Goal: Task Accomplishment & Management: Use online tool/utility

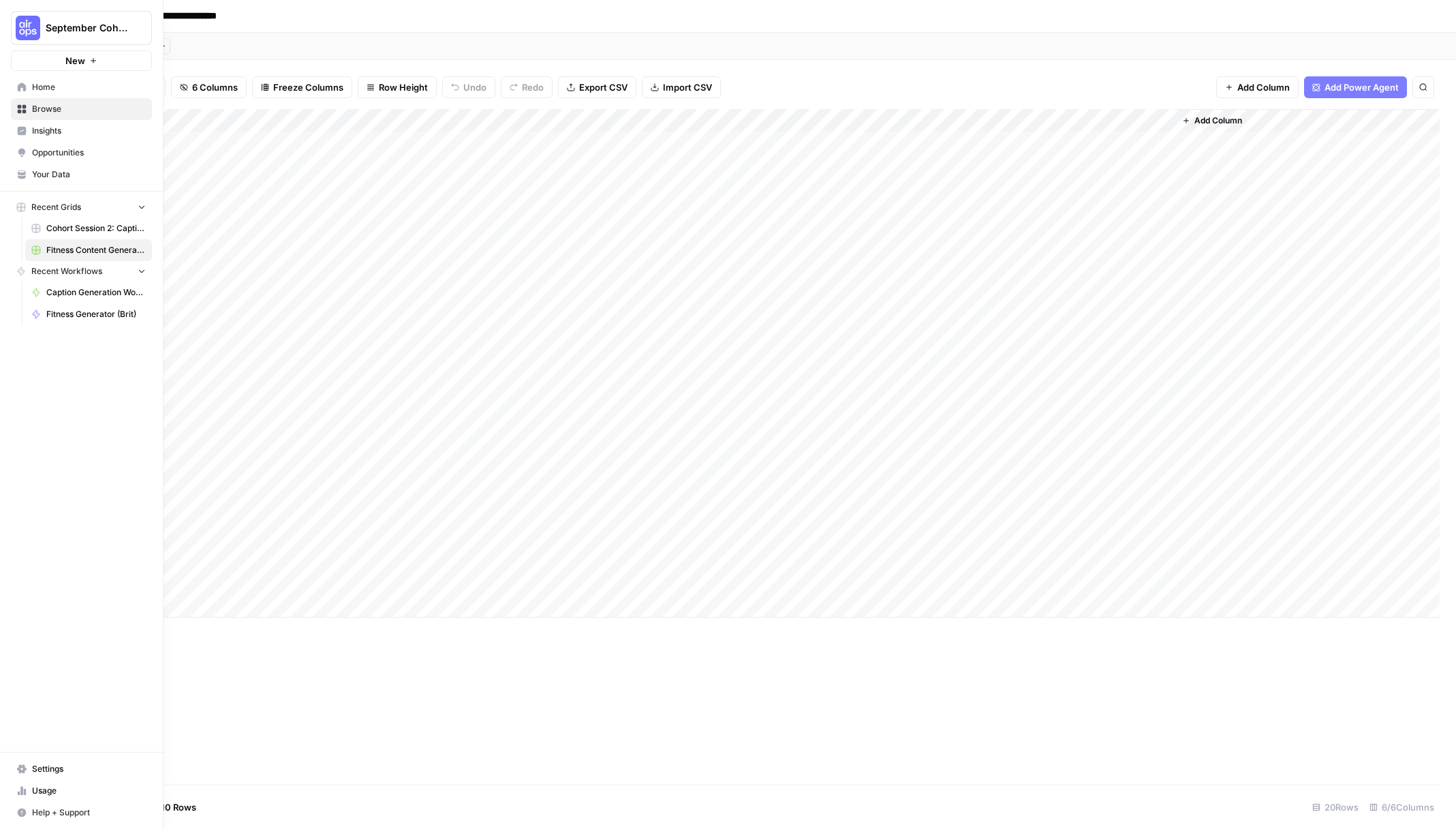
click at [36, 90] on span "Home" at bounding box center [89, 87] width 114 height 12
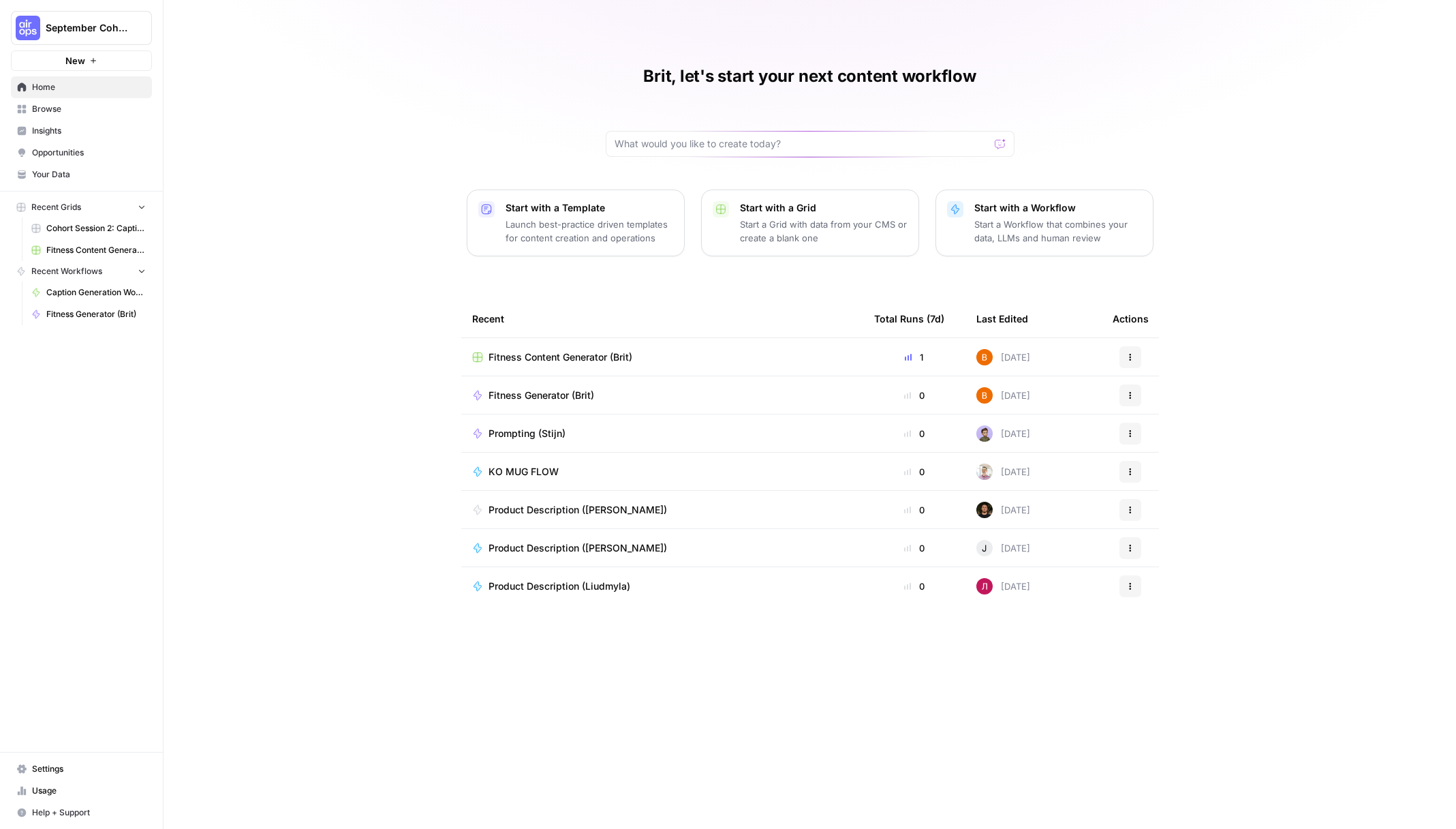
click at [112, 63] on button "New" at bounding box center [81, 61] width 141 height 21
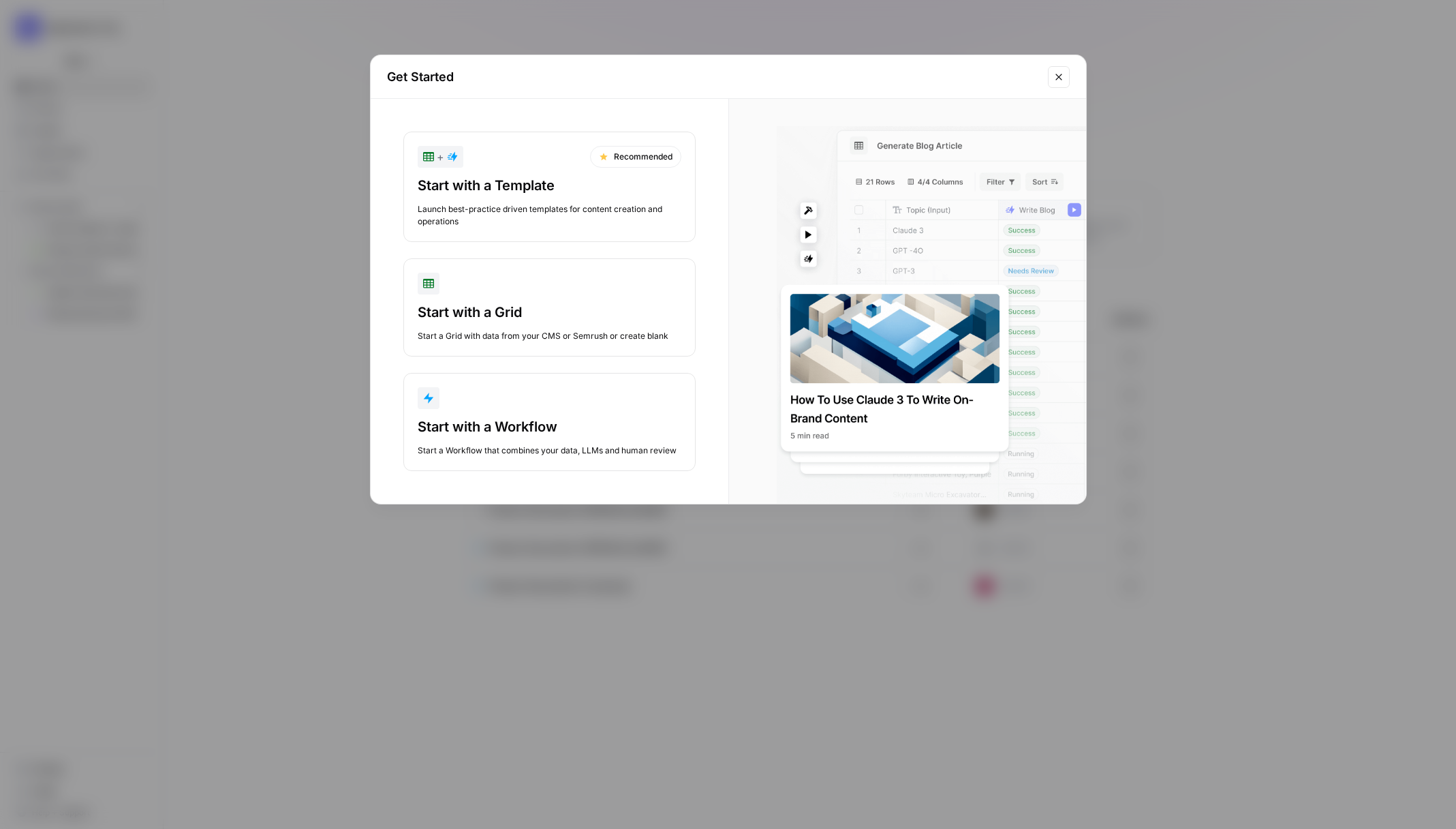
click at [1057, 80] on icon "Close modal" at bounding box center [1058, 76] width 11 height 11
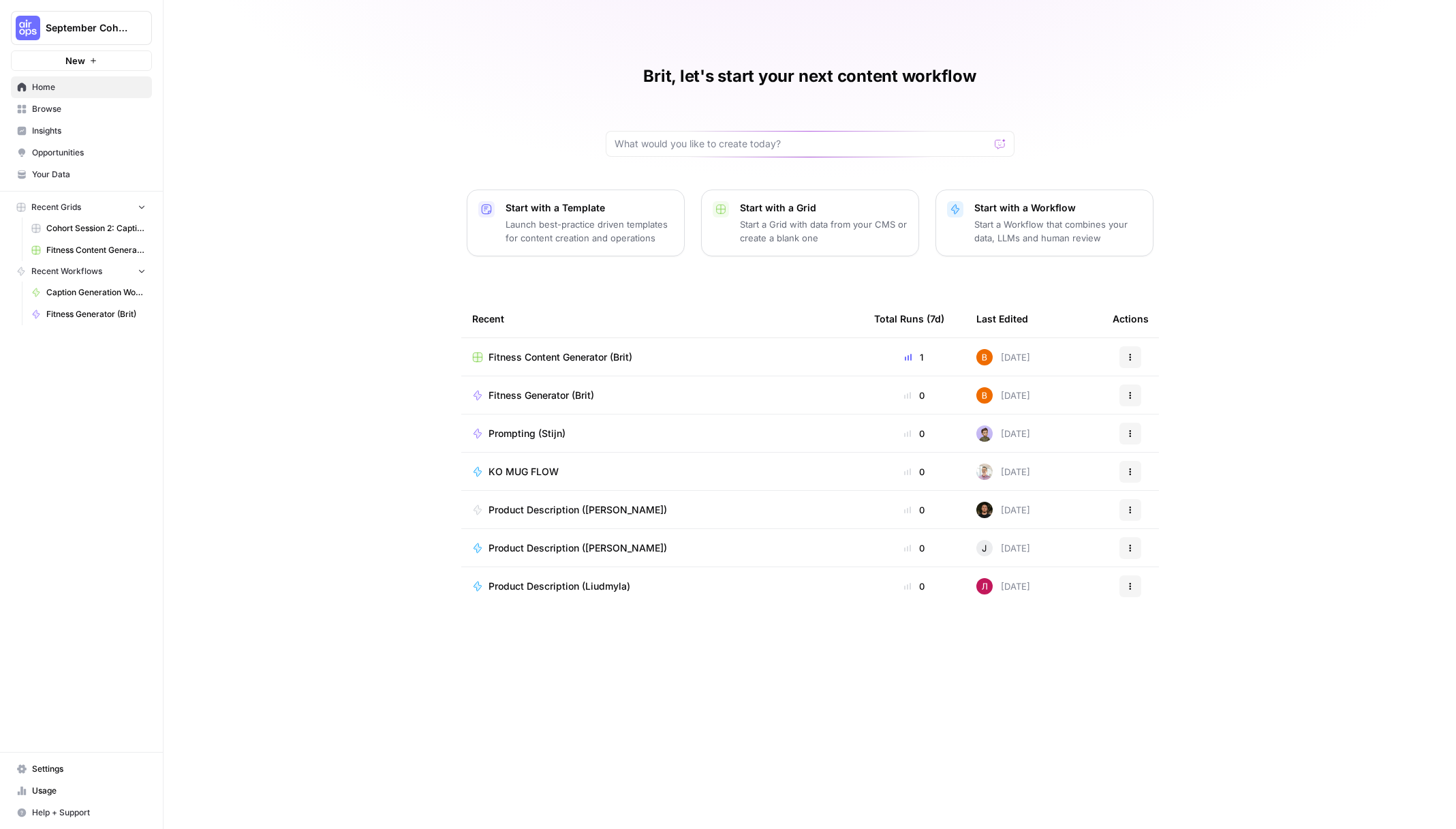
click at [104, 225] on span "Cohort Session 2: Caption Generation Grid" at bounding box center [96, 228] width 99 height 12
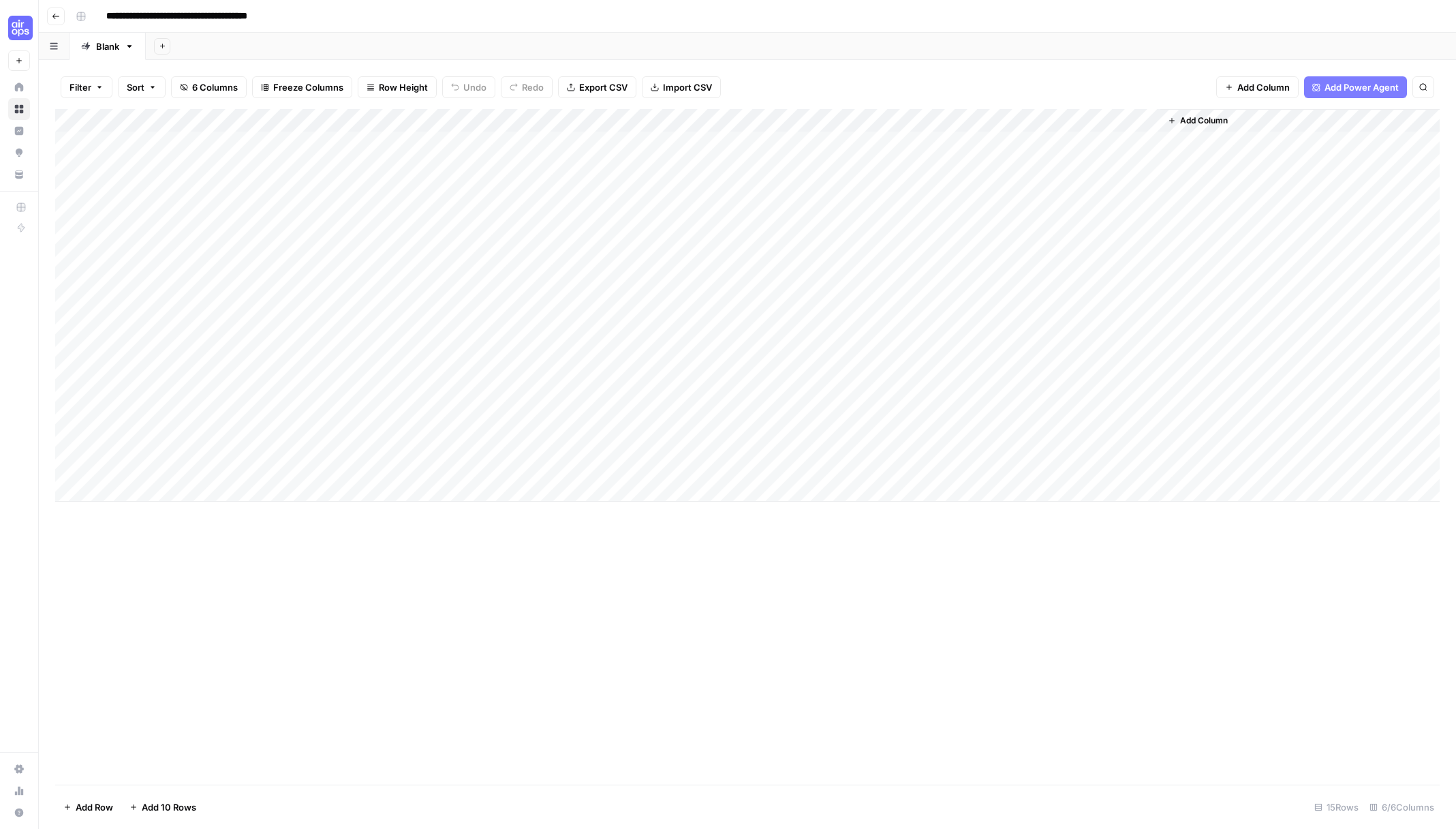
click at [51, 15] on button "Go back" at bounding box center [56, 16] width 17 height 17
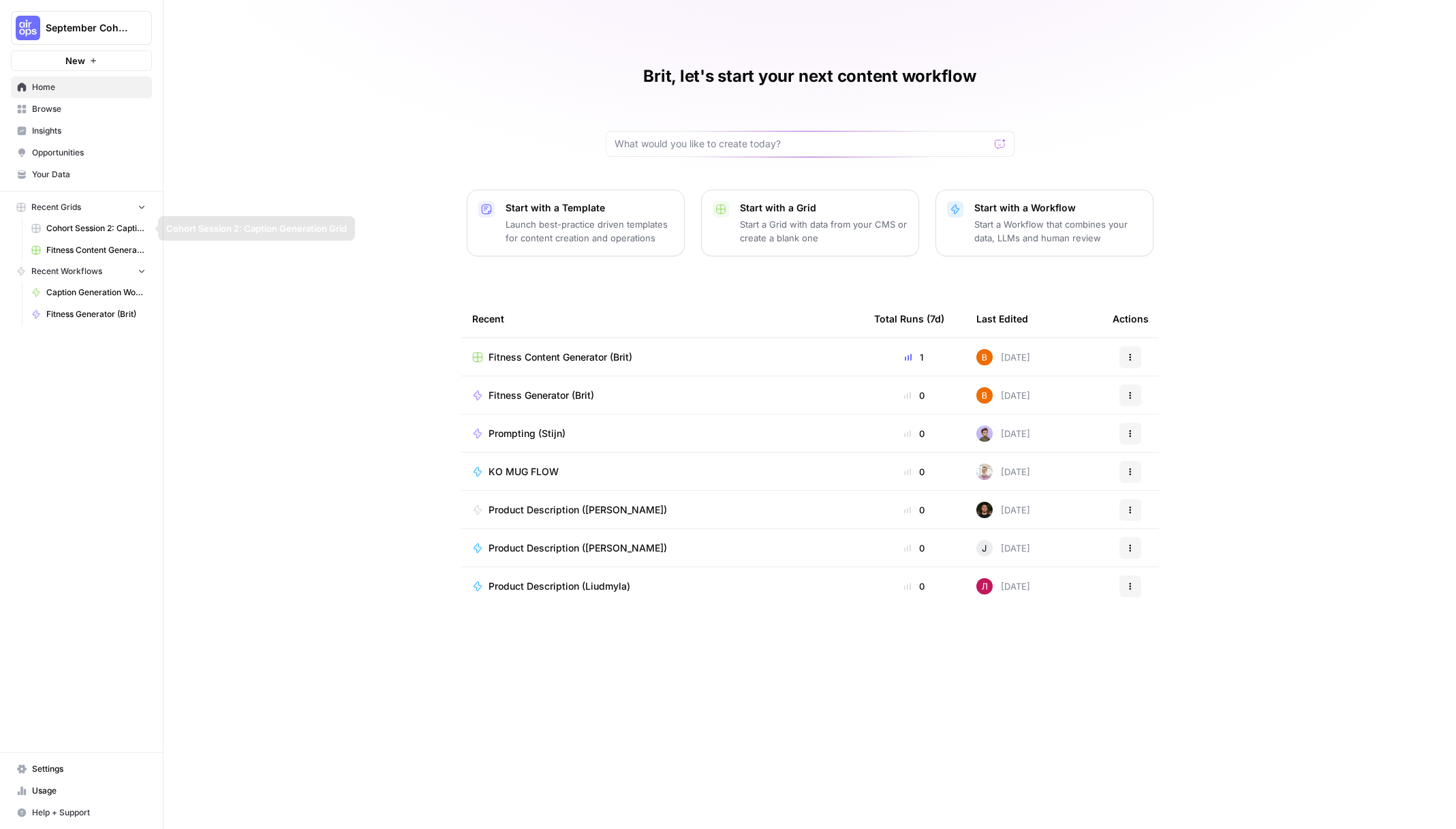
click at [94, 208] on button "Recent Grids" at bounding box center [81, 207] width 141 height 21
click at [75, 152] on span "Opportunities" at bounding box center [89, 153] width 114 height 12
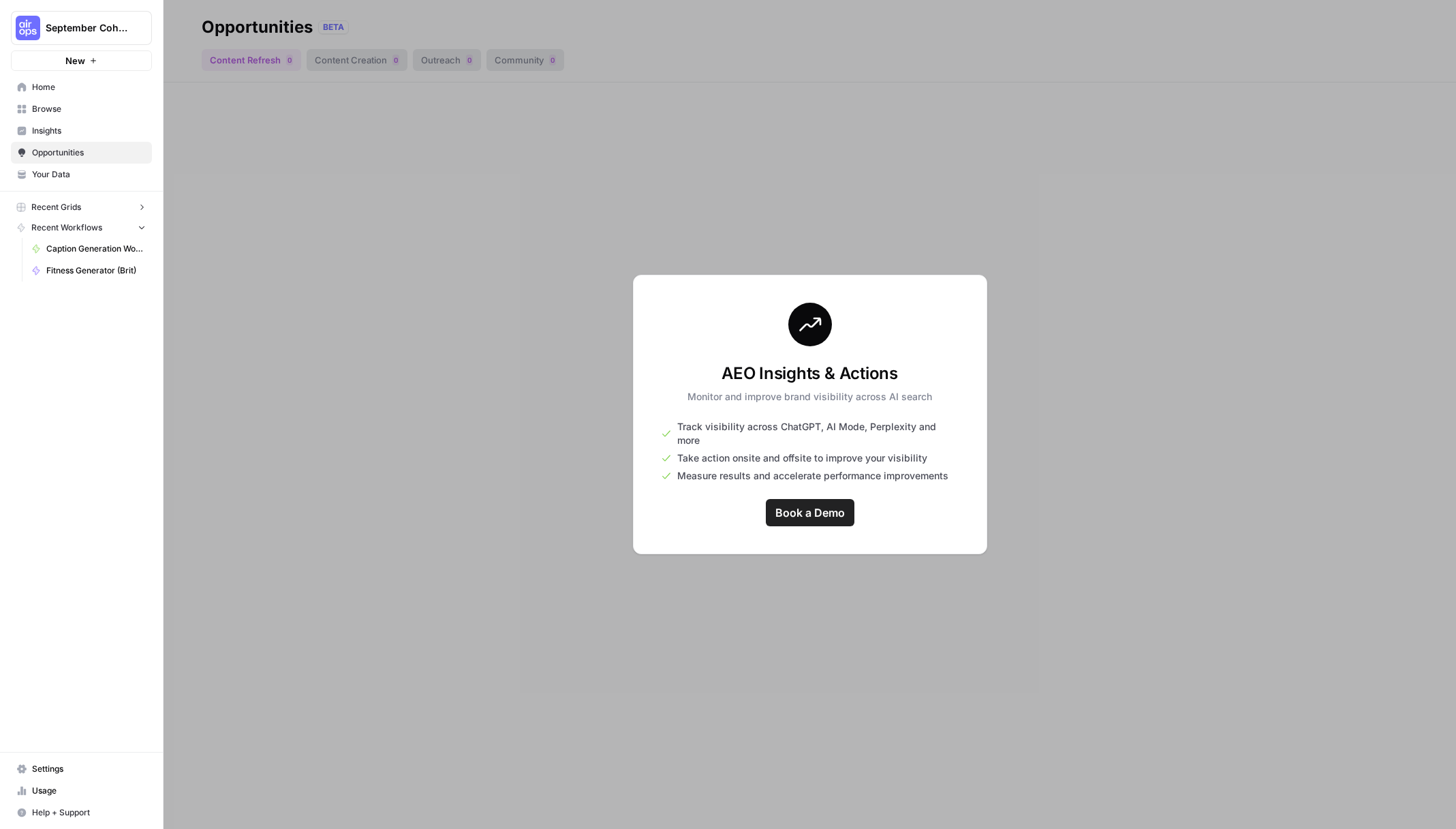
click at [74, 85] on span "Home" at bounding box center [89, 87] width 114 height 12
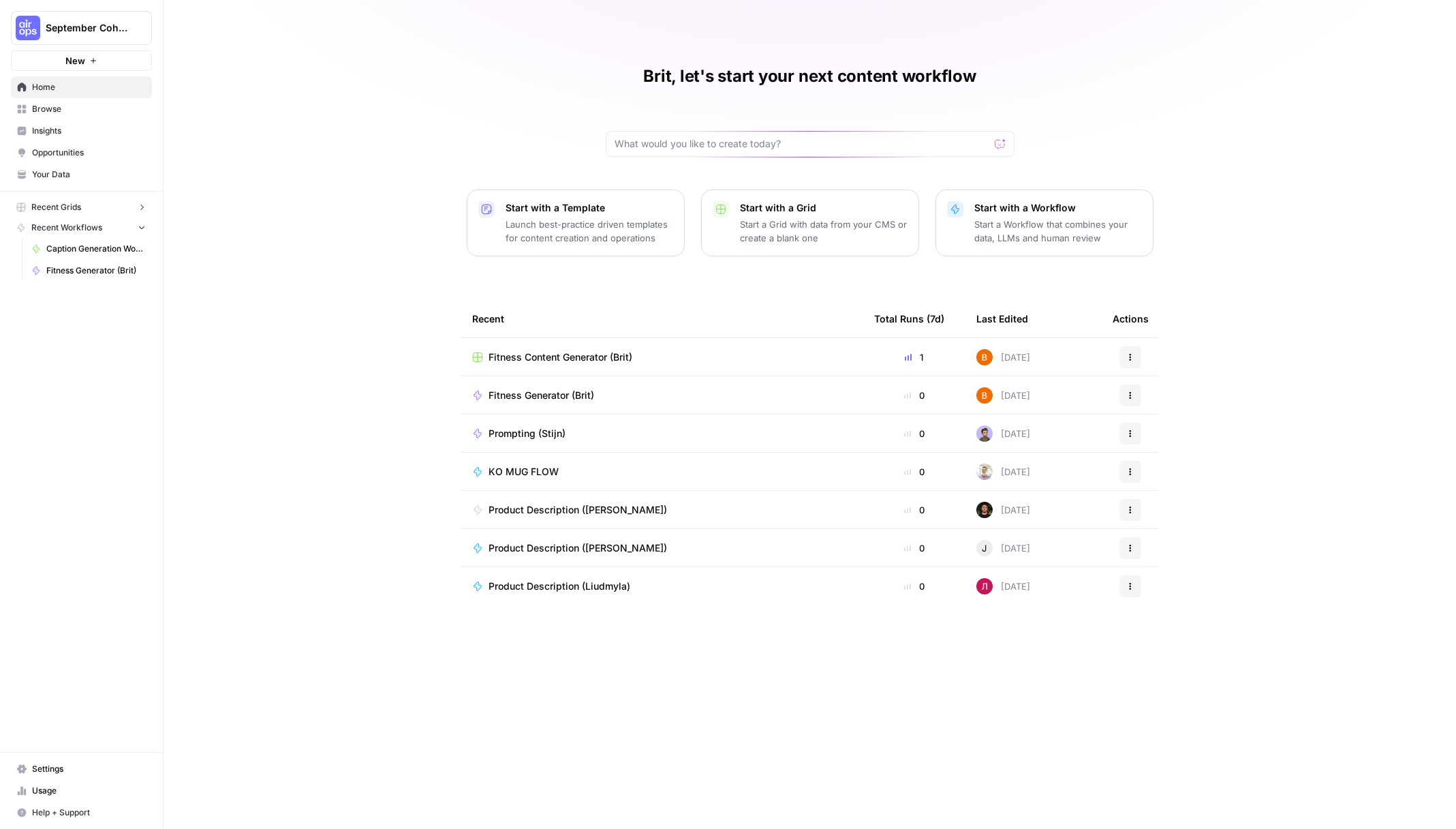
click at [79, 62] on span "New" at bounding box center [75, 61] width 20 height 13
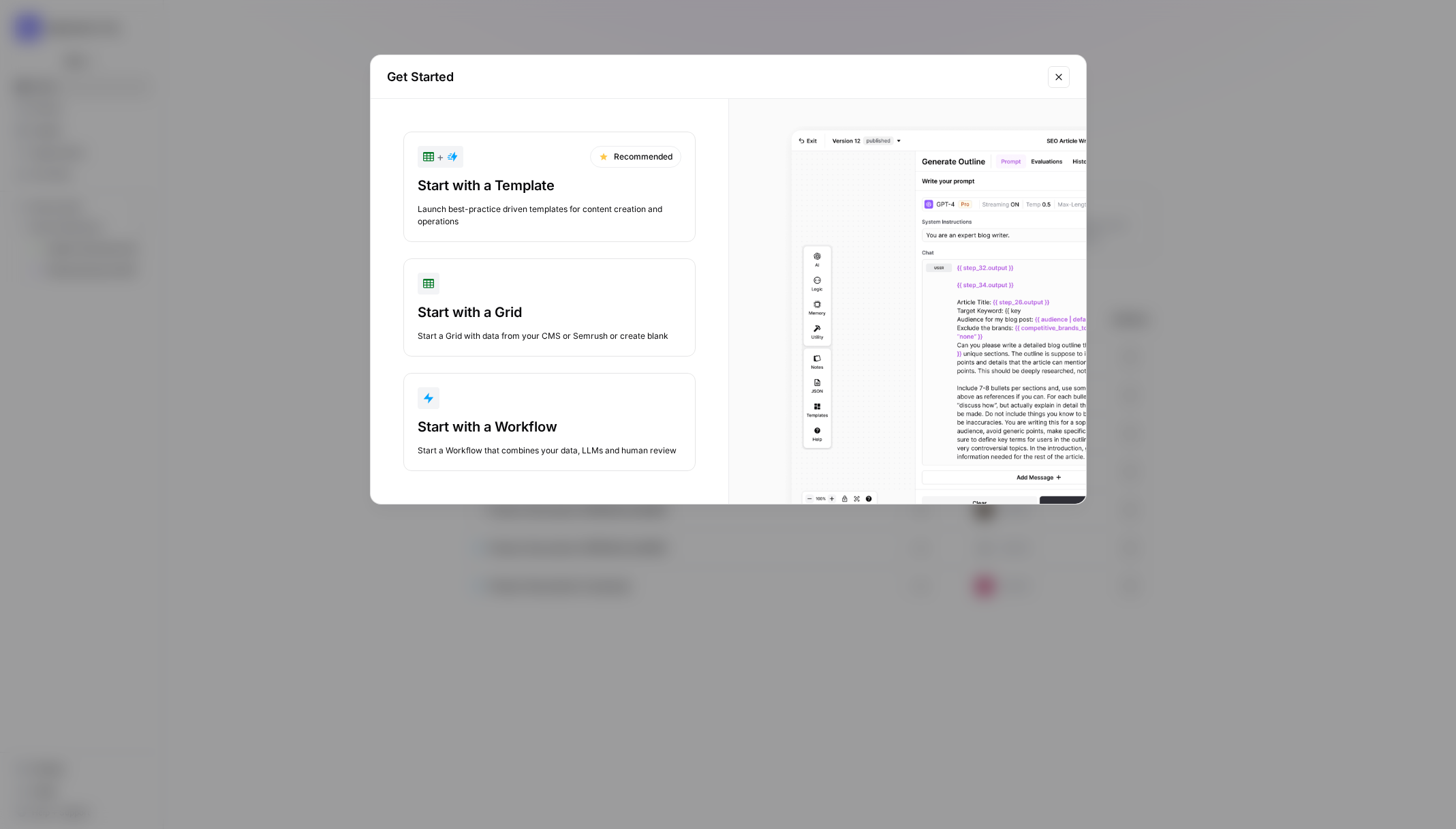
click at [549, 433] on div "Start with a Workflow" at bounding box center [549, 426] width 264 height 19
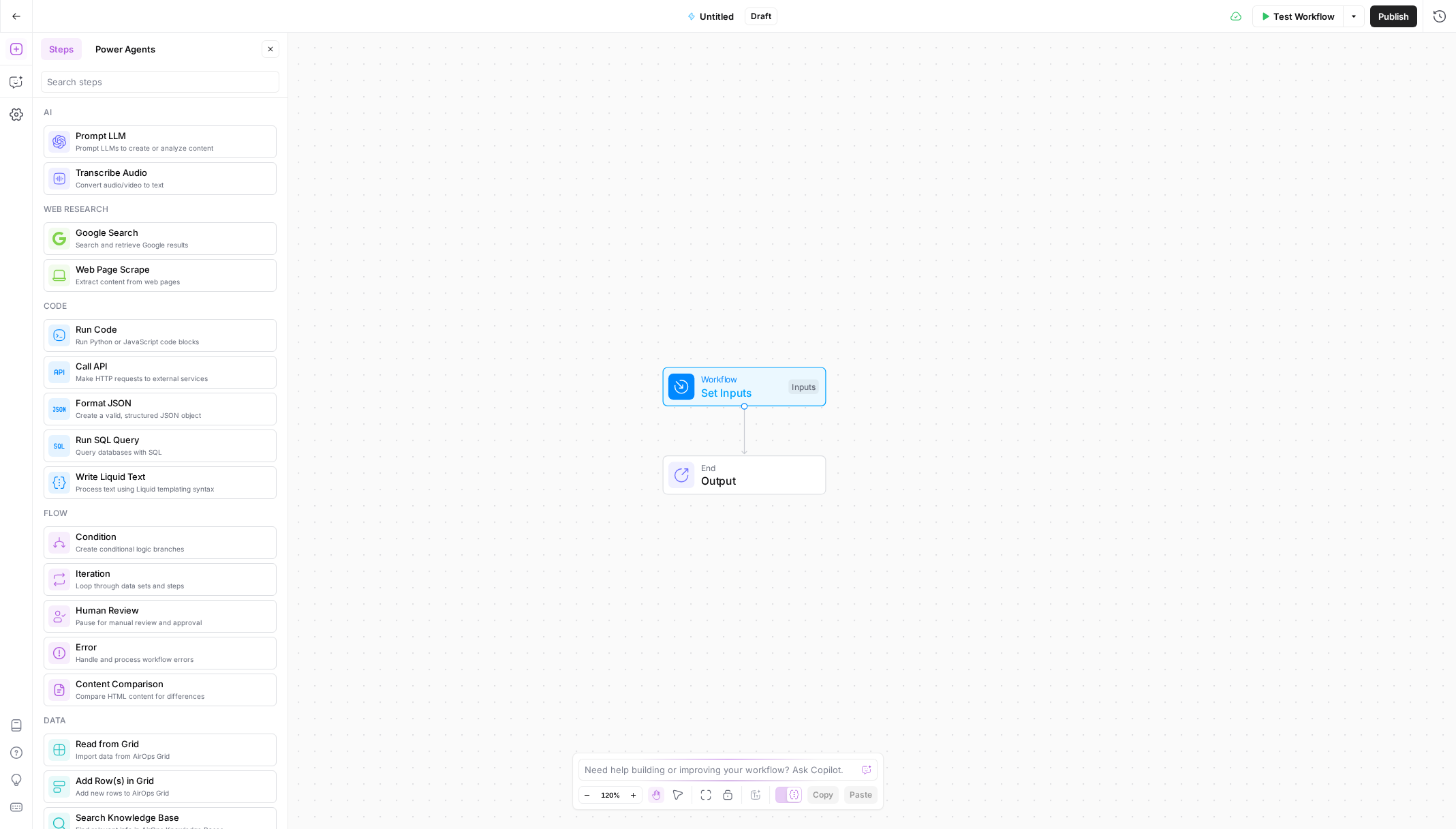
click at [727, 20] on span "Untitled" at bounding box center [716, 17] width 34 height 13
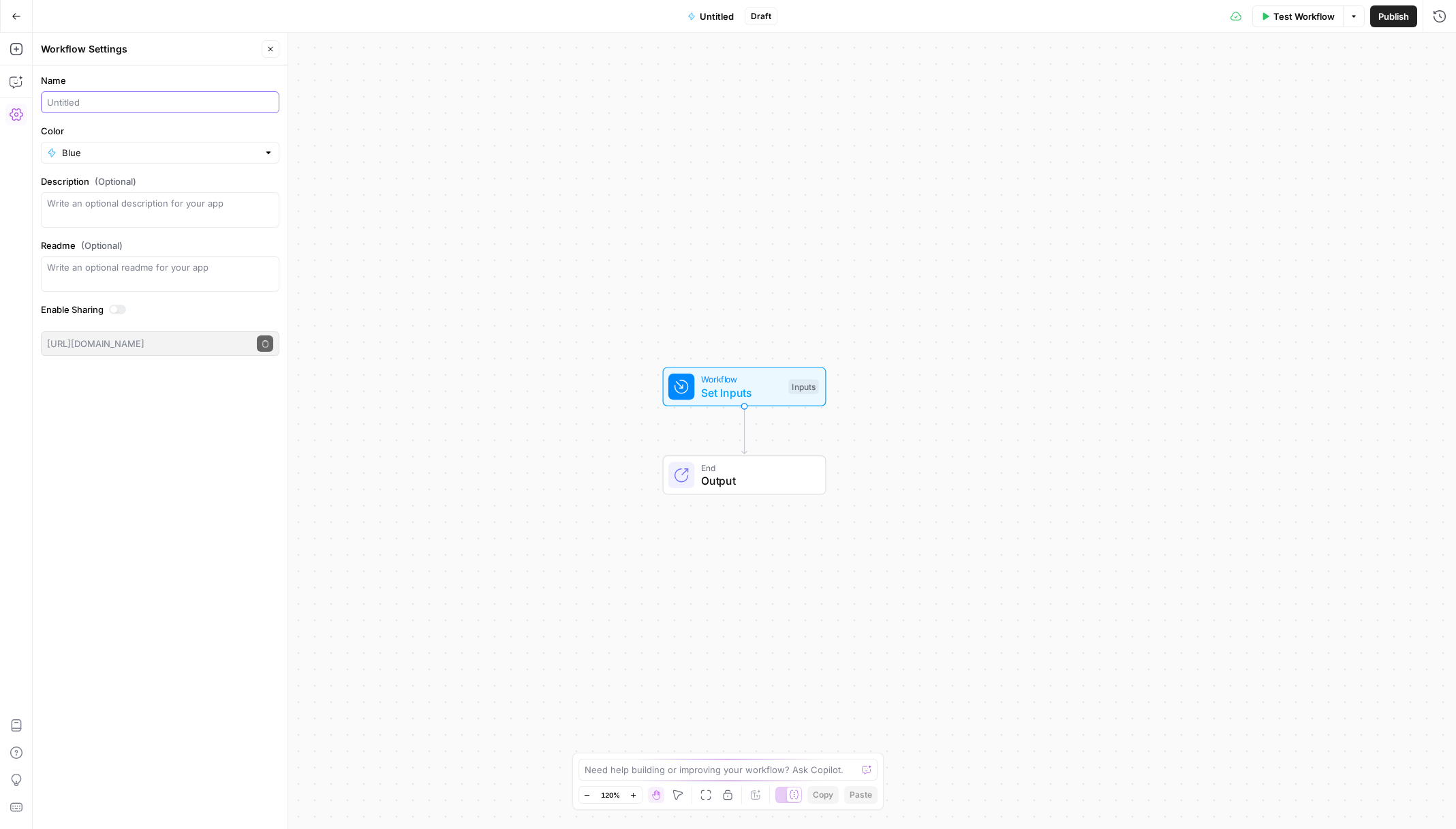
click at [208, 109] on input "Name" at bounding box center [160, 102] width 226 height 13
type input "Session 3 Flow (Brit)"
click at [119, 156] on input "Color" at bounding box center [160, 153] width 196 height 13
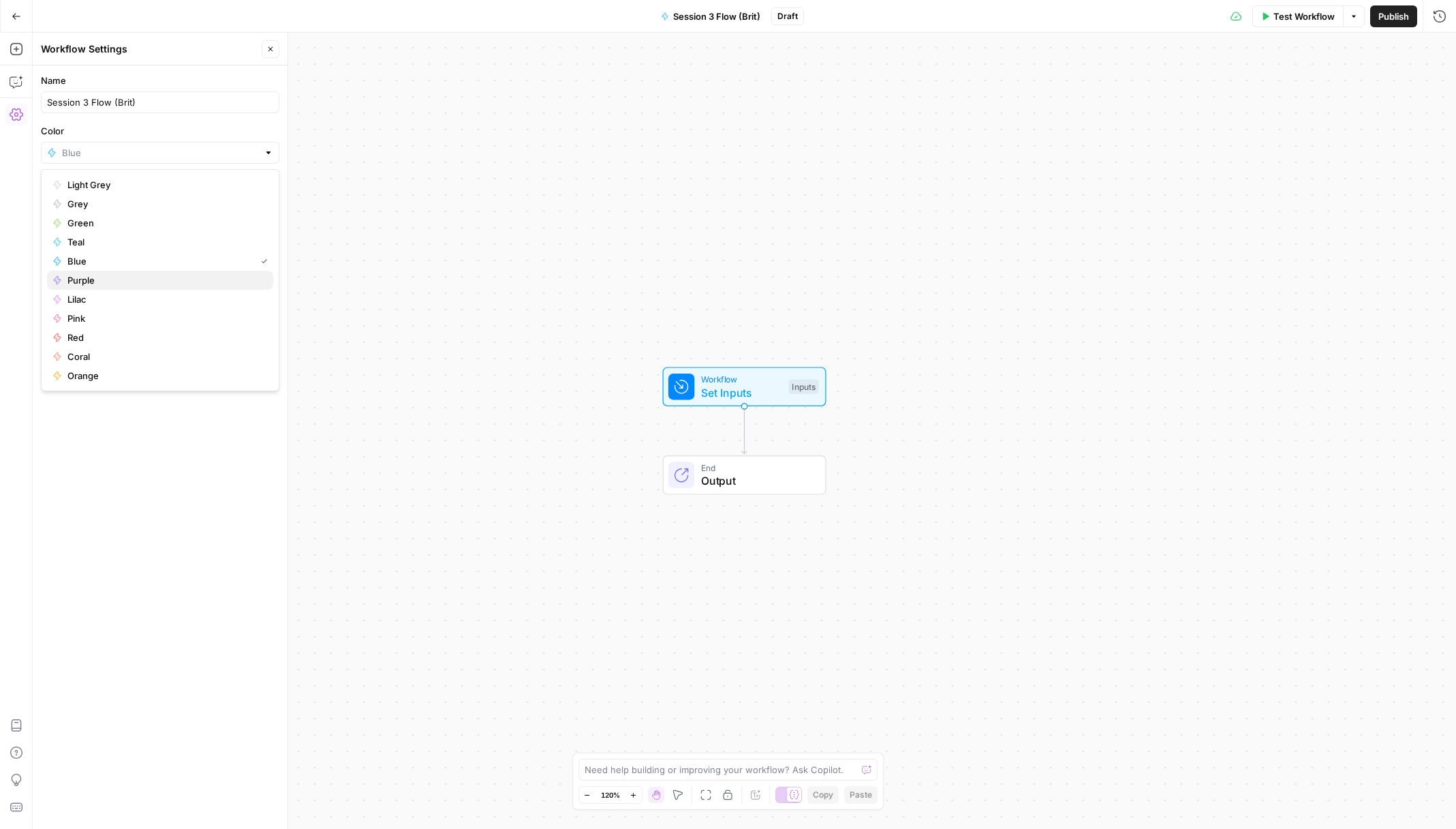
click at [152, 275] on span "Purple" at bounding box center [164, 280] width 195 height 13
type input "Purple"
click at [271, 45] on icon "button" at bounding box center [270, 49] width 8 height 8
click at [757, 387] on span "Set Inputs" at bounding box center [742, 394] width 81 height 17
click at [817, 388] on div "Inputs" at bounding box center [803, 387] width 30 height 15
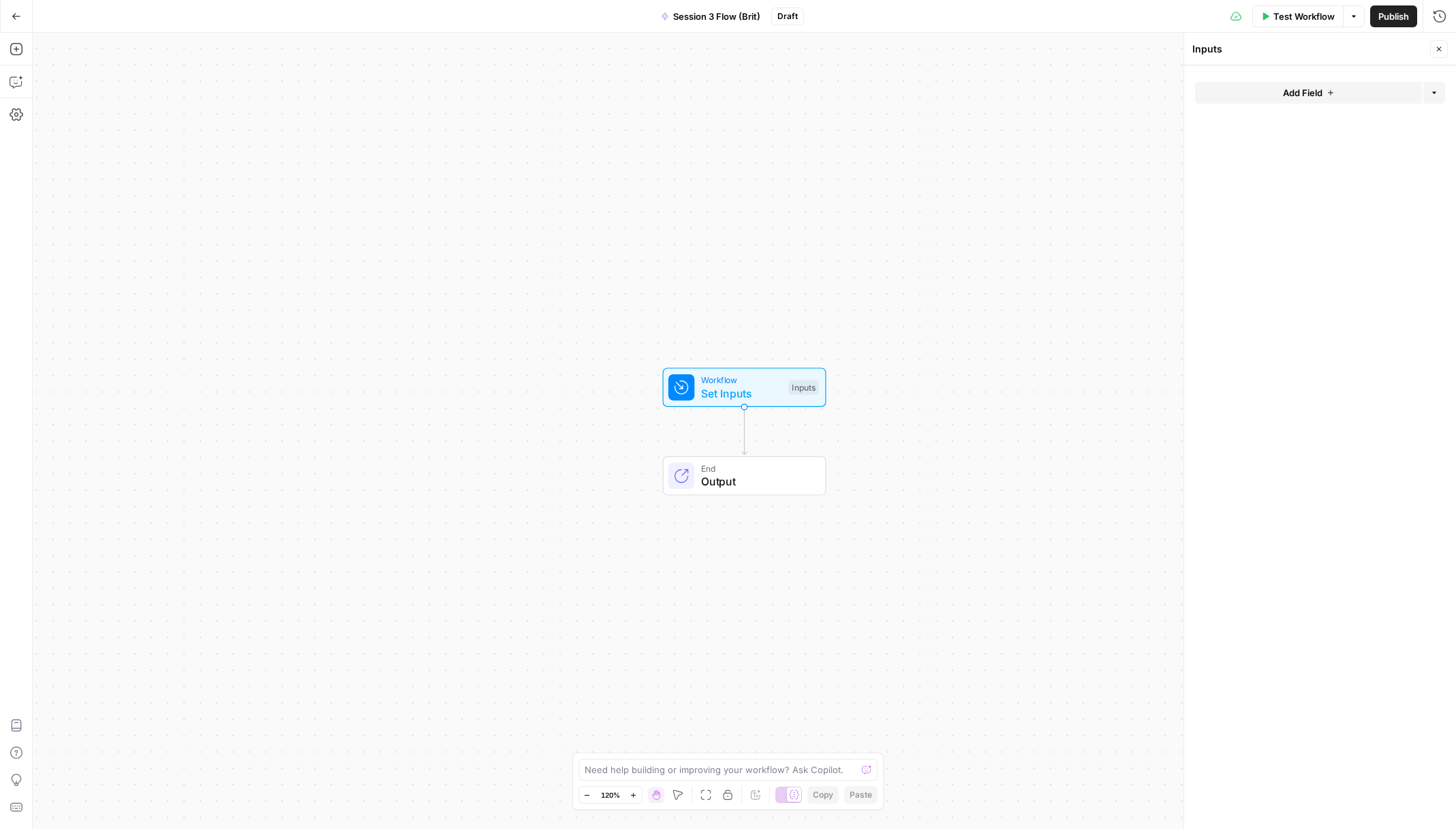
click at [1316, 92] on span "Add Field" at bounding box center [1303, 93] width 40 height 13
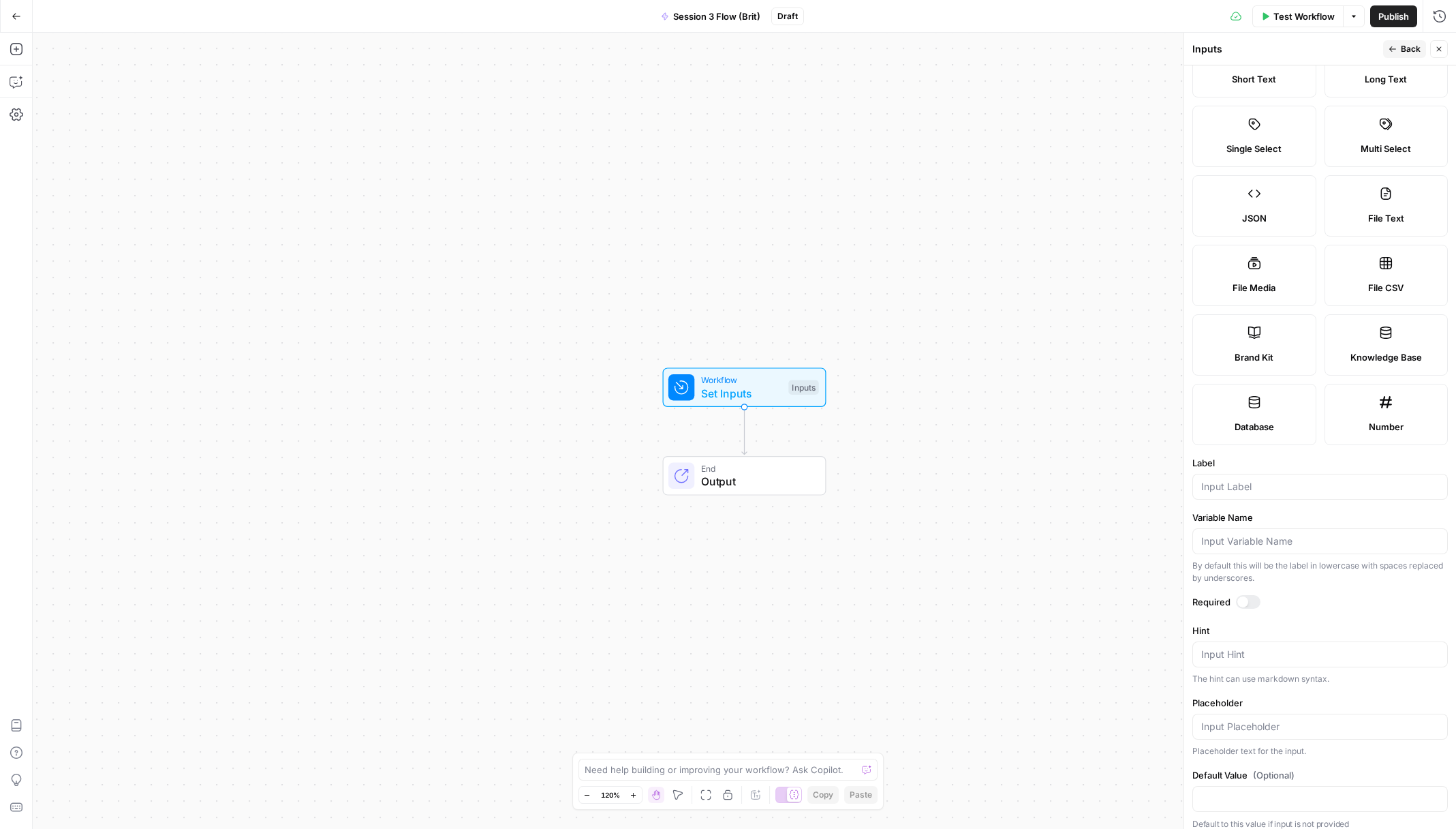
scroll to position [41, 0]
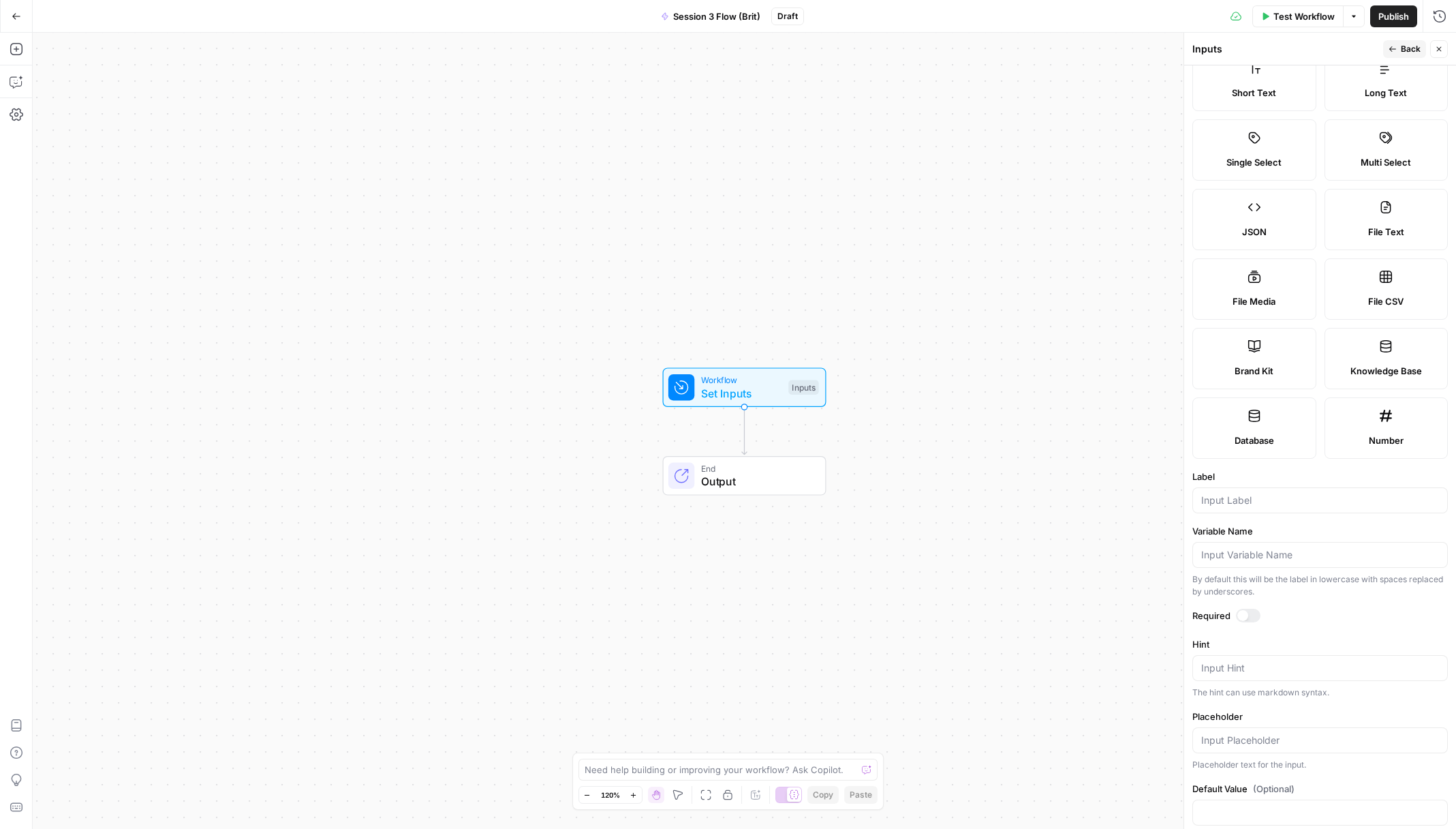
click at [730, 484] on span "Output" at bounding box center [757, 482] width 111 height 17
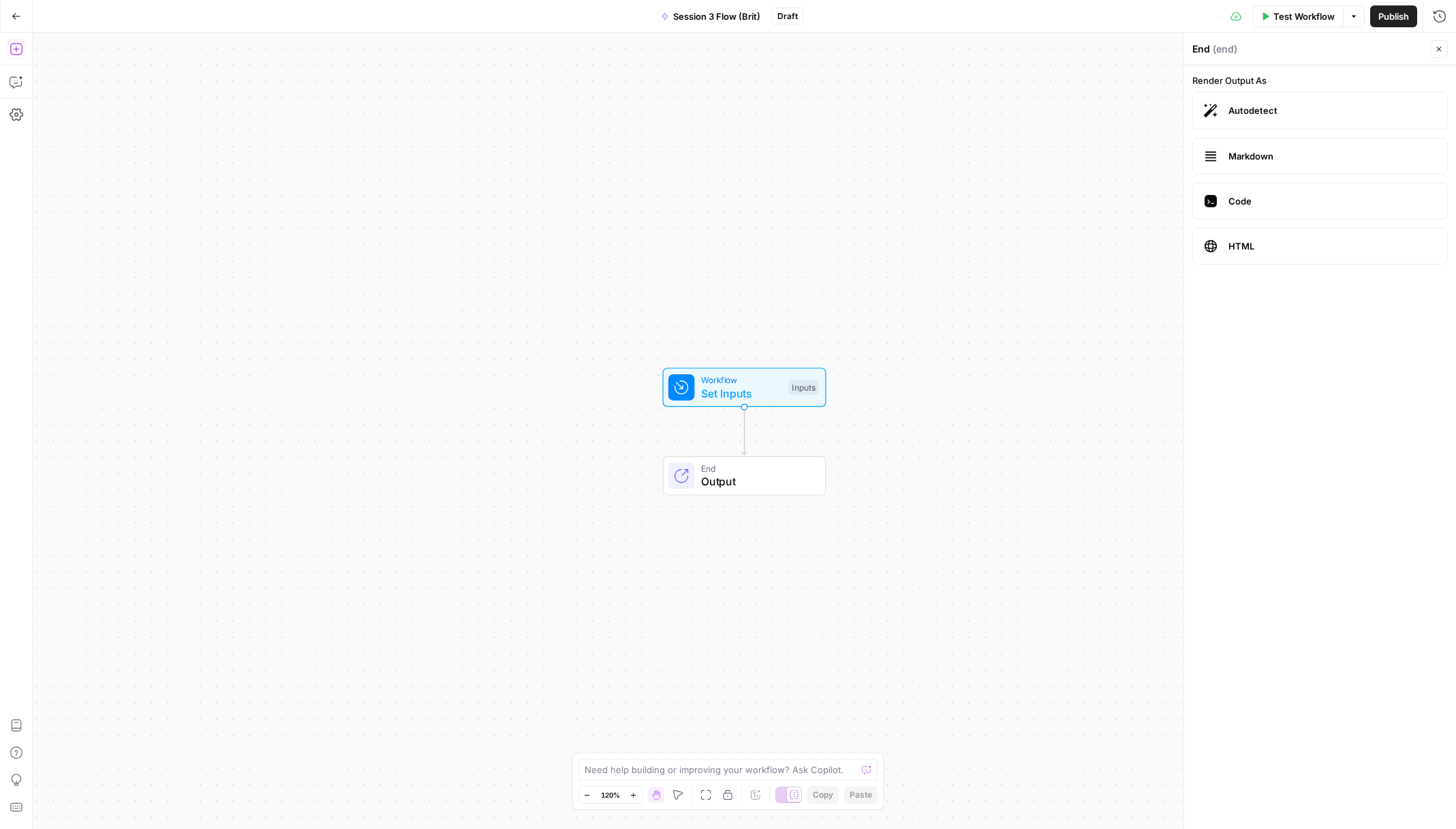
click at [22, 49] on icon "button" at bounding box center [16, 49] width 12 height 12
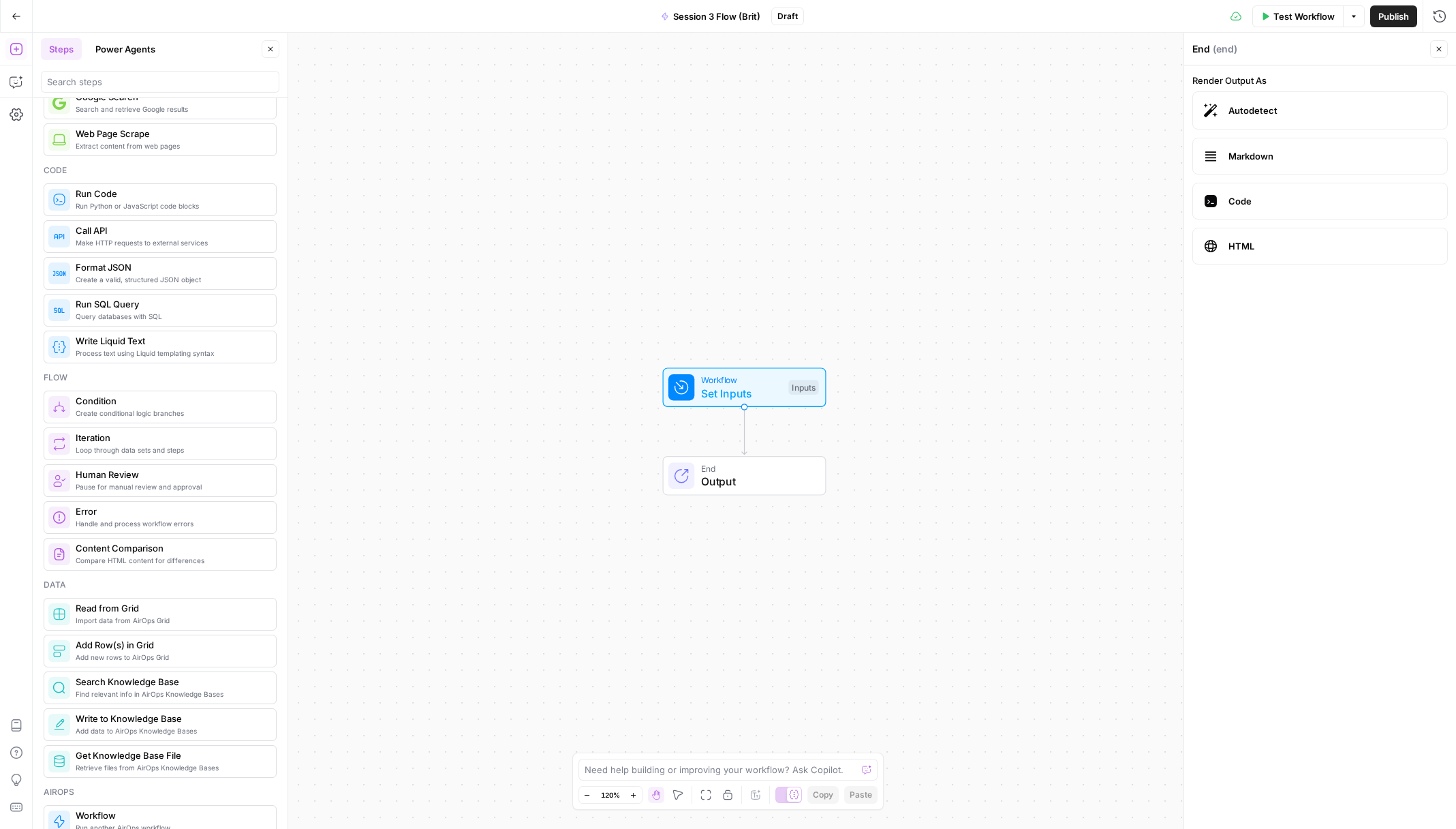
scroll to position [133, 0]
click at [768, 390] on span "Set Inputs" at bounding box center [742, 394] width 81 height 17
click at [682, 389] on icon at bounding box center [682, 388] width 13 height 13
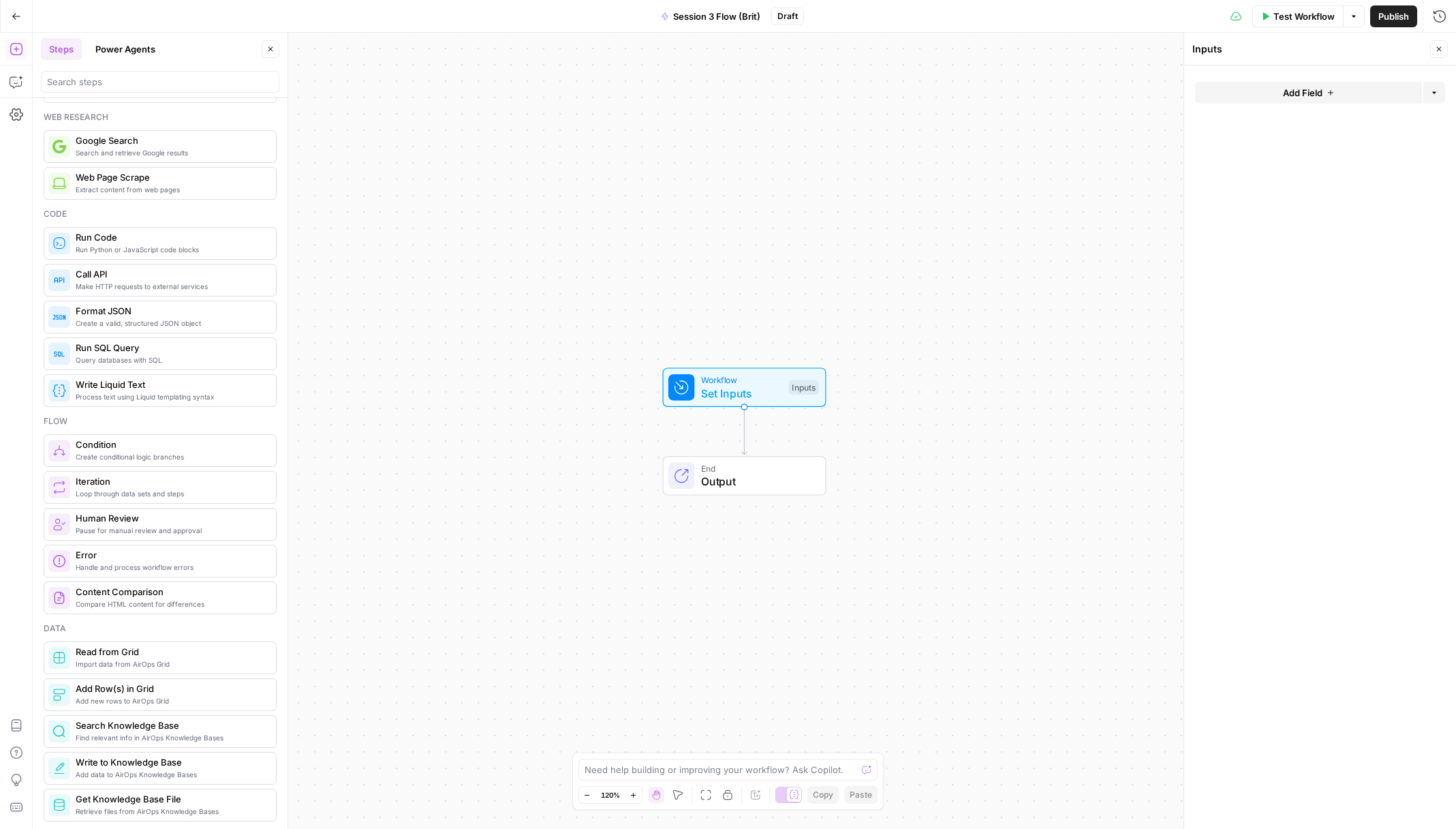
scroll to position [0, 0]
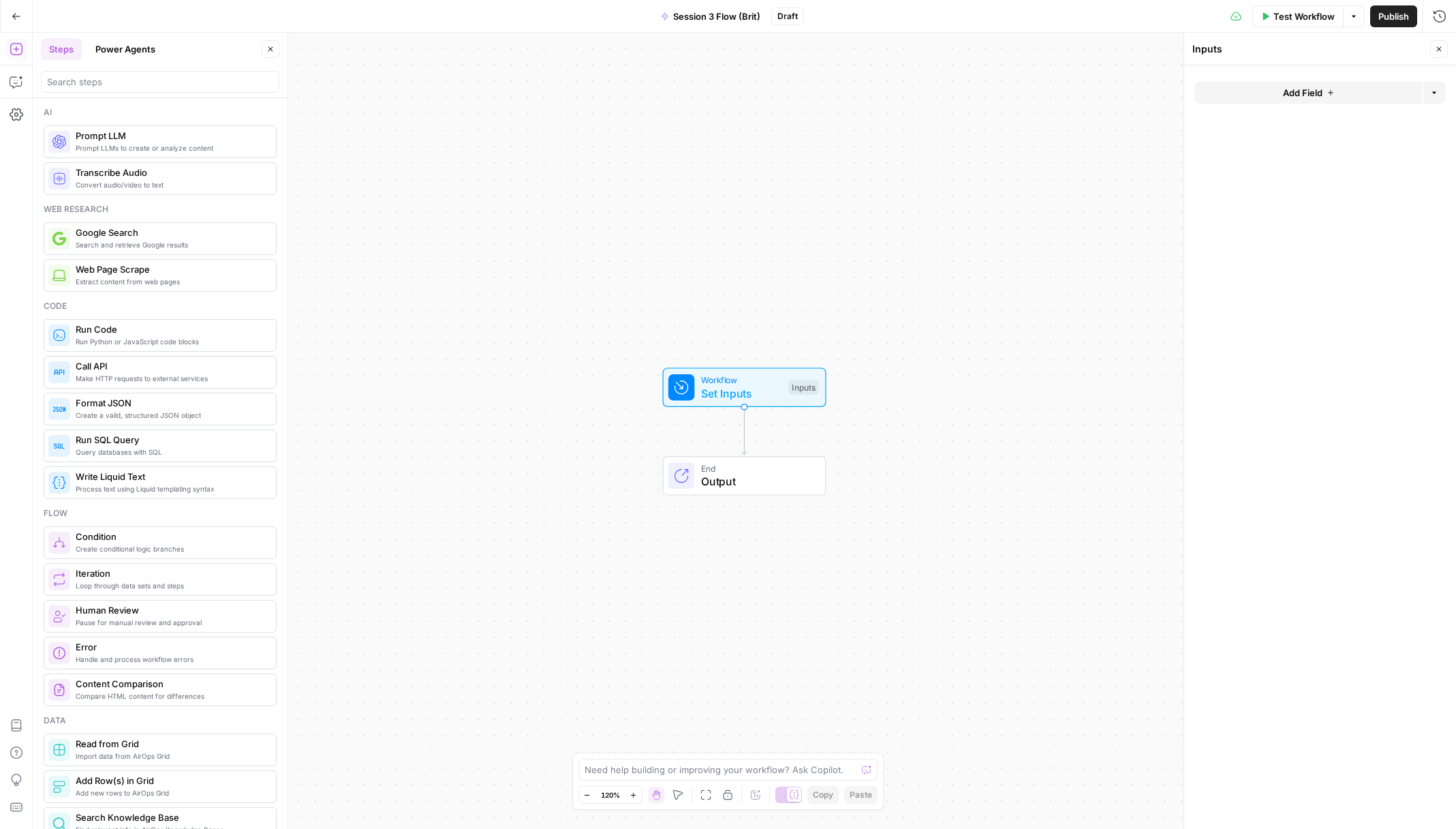
click at [175, 148] on span "Prompt LLMs to create or analyze content" at bounding box center [170, 148] width 190 height 11
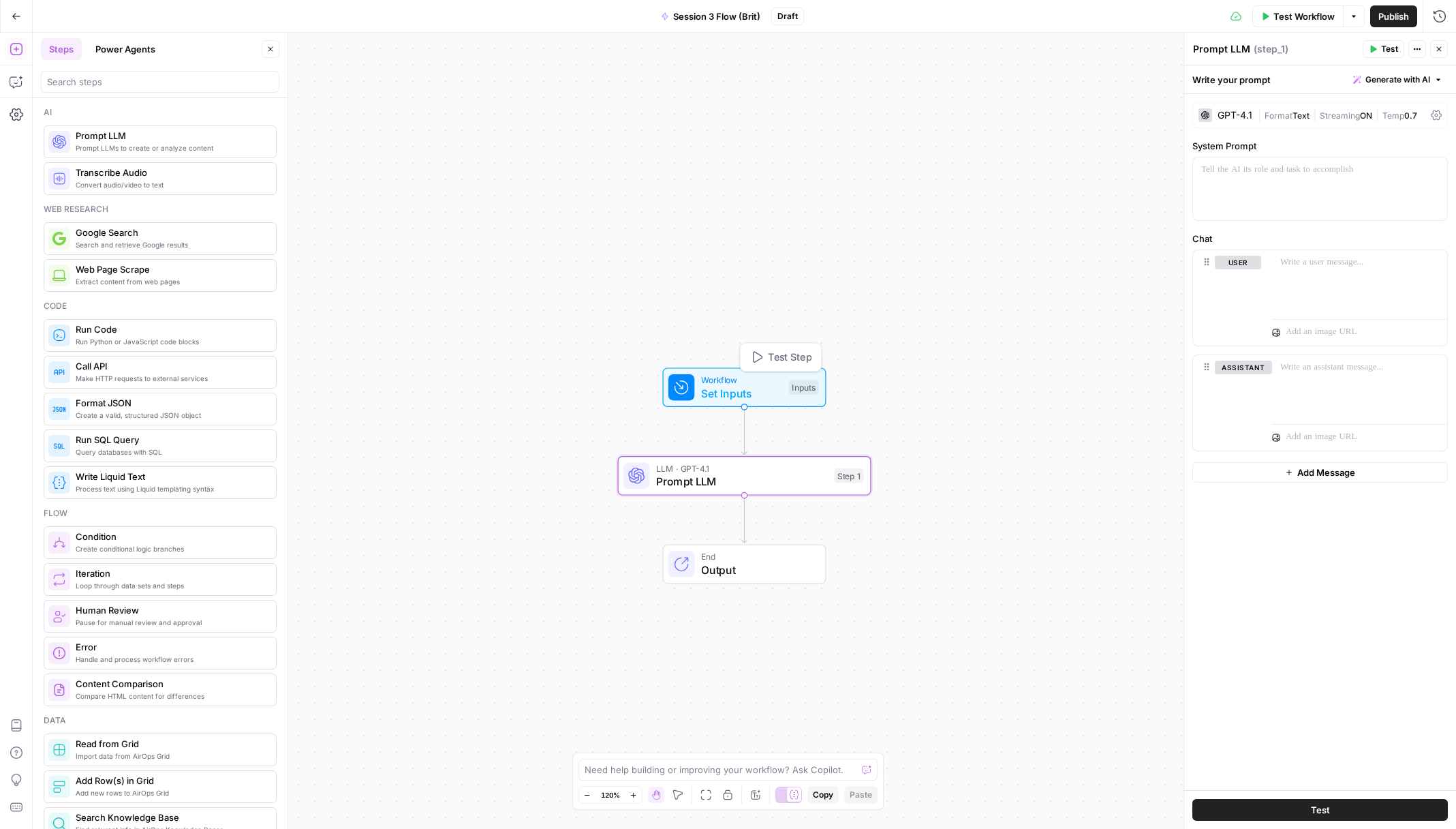
click at [799, 388] on div "Inputs" at bounding box center [803, 387] width 30 height 15
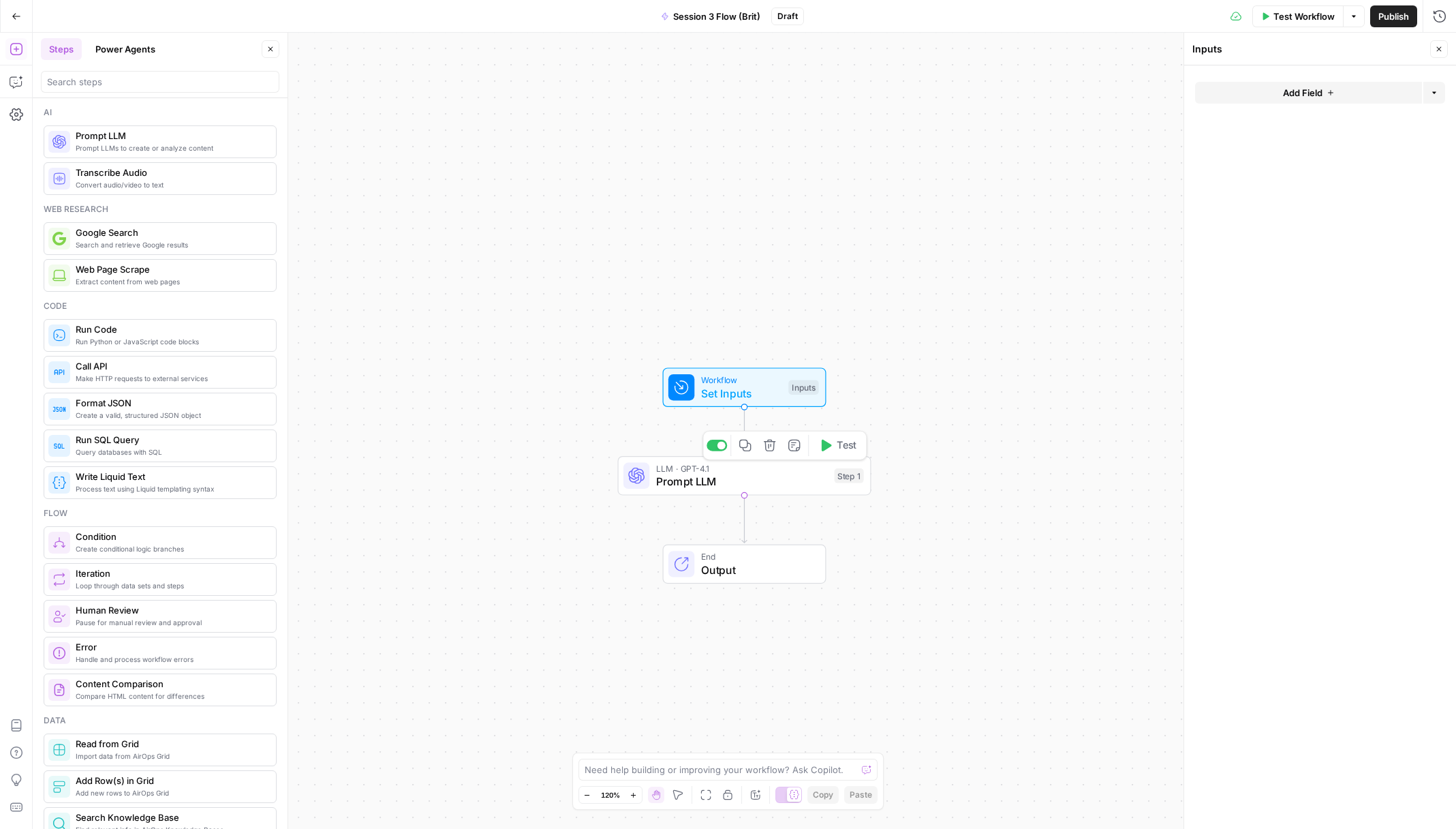
click at [796, 473] on span "Prompt LLM" at bounding box center [742, 482] width 172 height 17
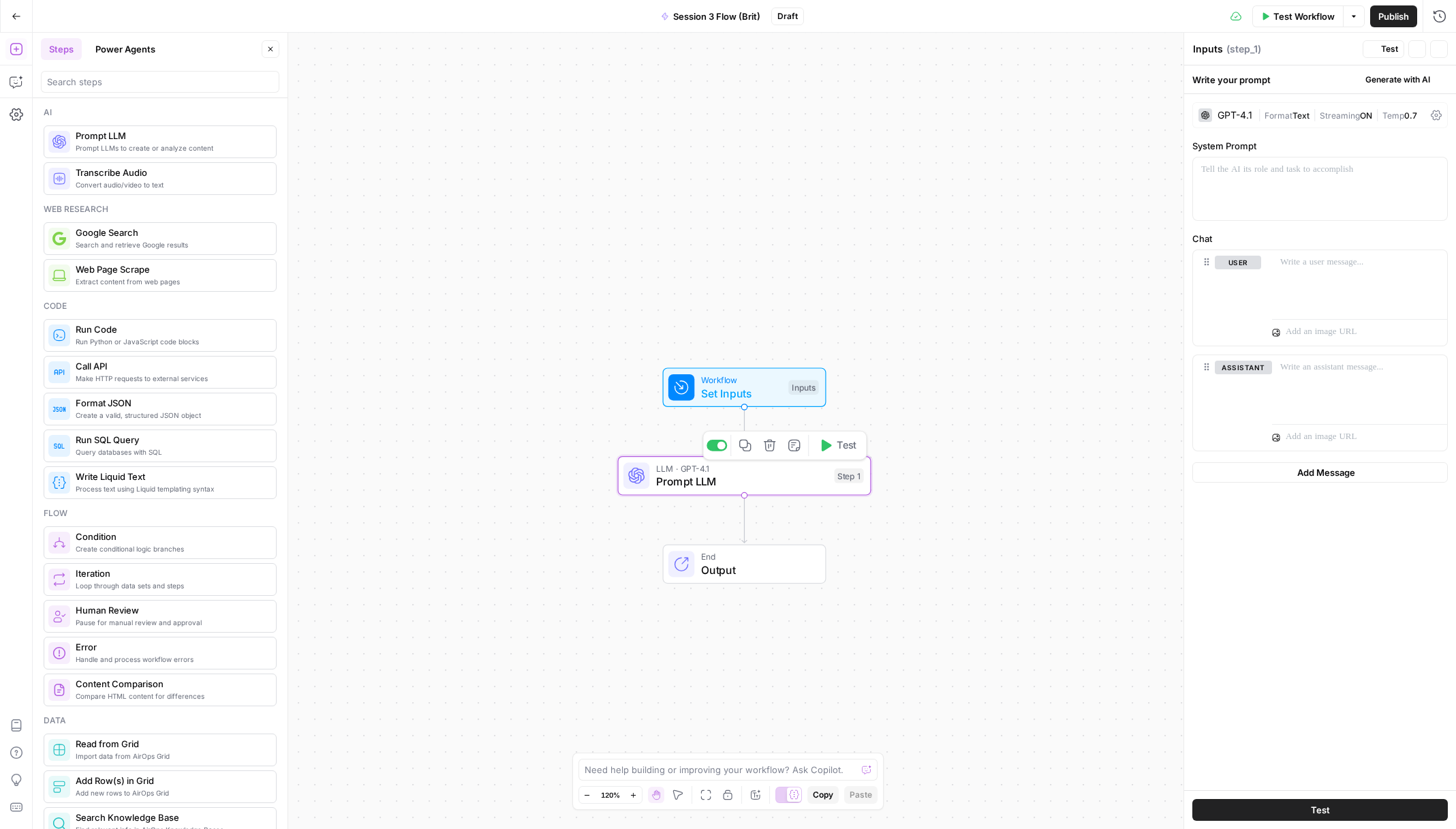
type textarea "Prompt LLM"
click at [1386, 195] on div at bounding box center [1320, 189] width 254 height 63
click at [1336, 261] on p at bounding box center [1360, 262] width 159 height 13
click at [1335, 195] on div "**********" at bounding box center [1320, 189] width 254 height 63
click at [1393, 266] on p at bounding box center [1360, 262] width 159 height 13
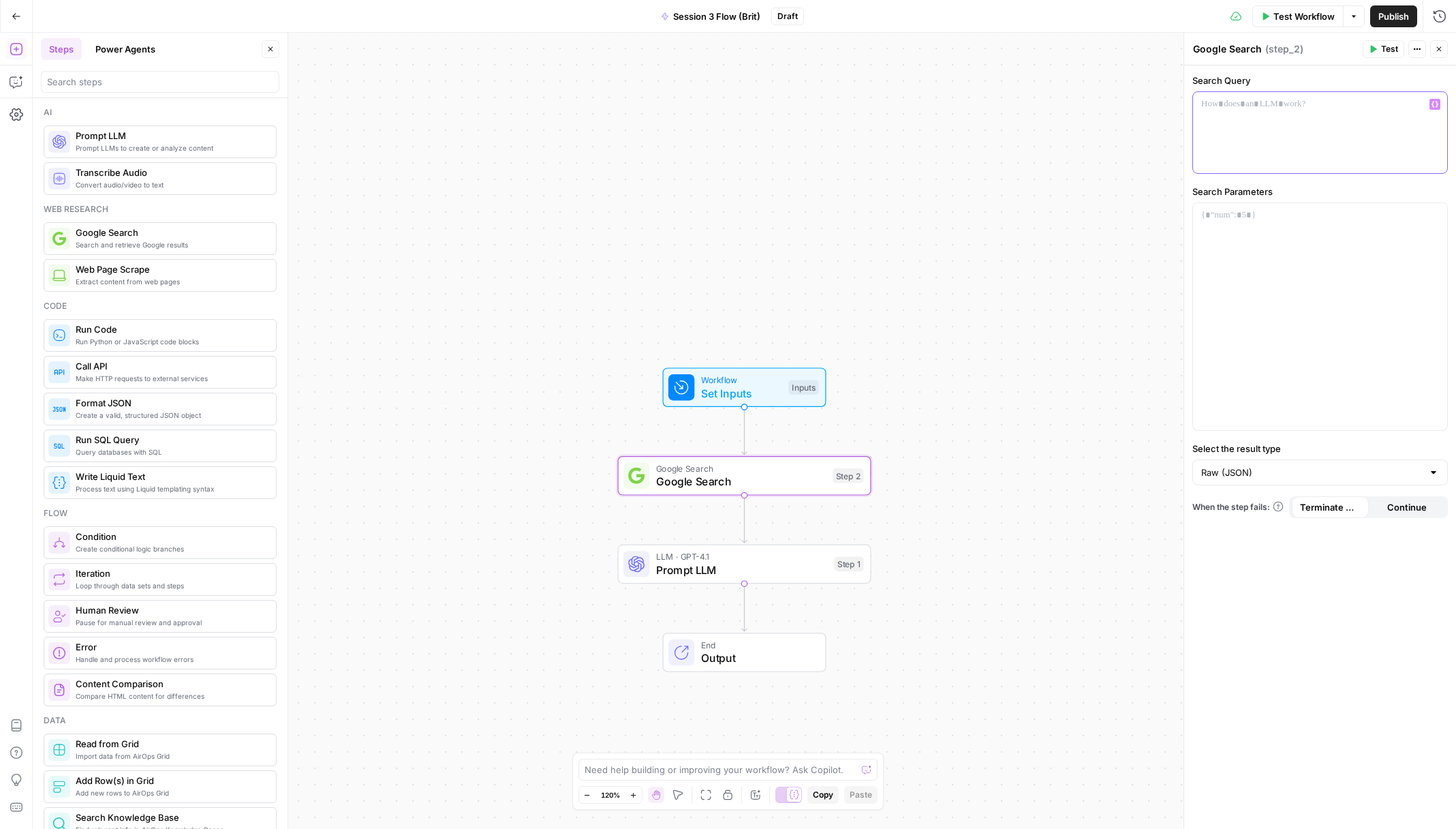
click at [1361, 149] on div at bounding box center [1320, 133] width 254 height 81
click at [1308, 240] on div at bounding box center [1320, 317] width 254 height 227
click at [1378, 20] on span "Publish" at bounding box center [1393, 17] width 31 height 13
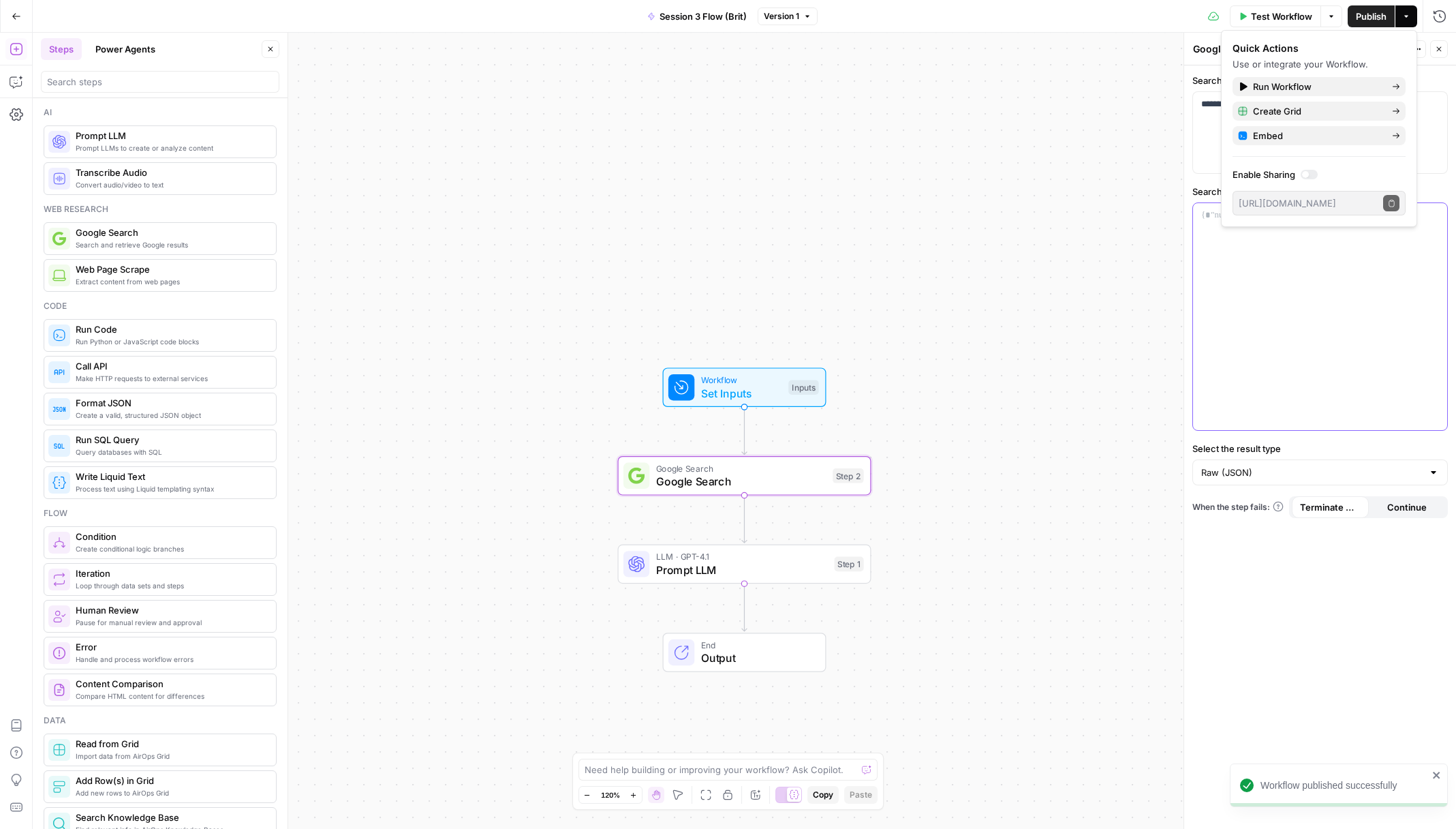
click at [1291, 342] on div at bounding box center [1320, 317] width 254 height 227
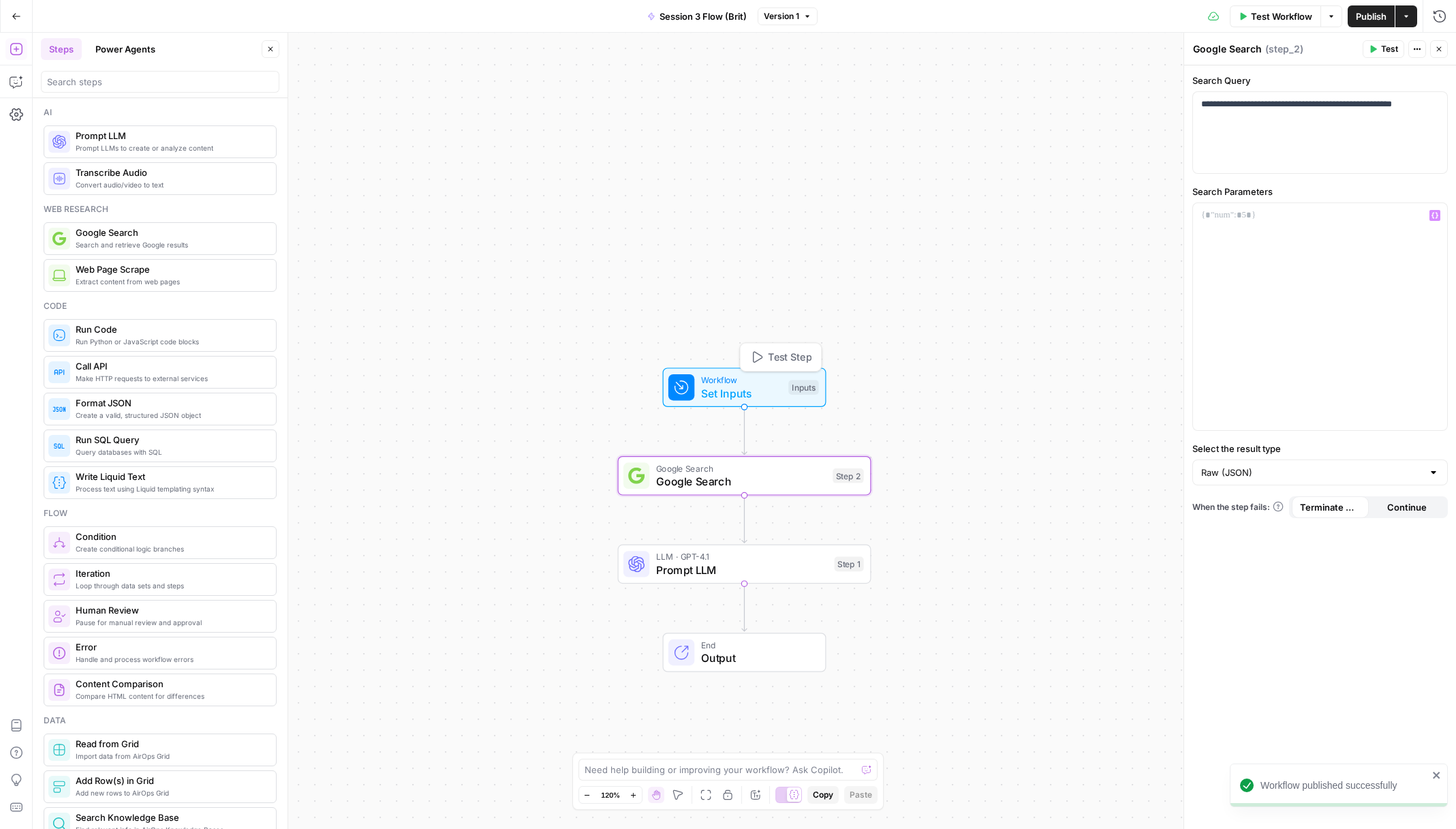
click at [772, 367] on div "Test Step" at bounding box center [780, 356] width 82 height 29
click at [772, 358] on span "Test Step" at bounding box center [790, 357] width 44 height 15
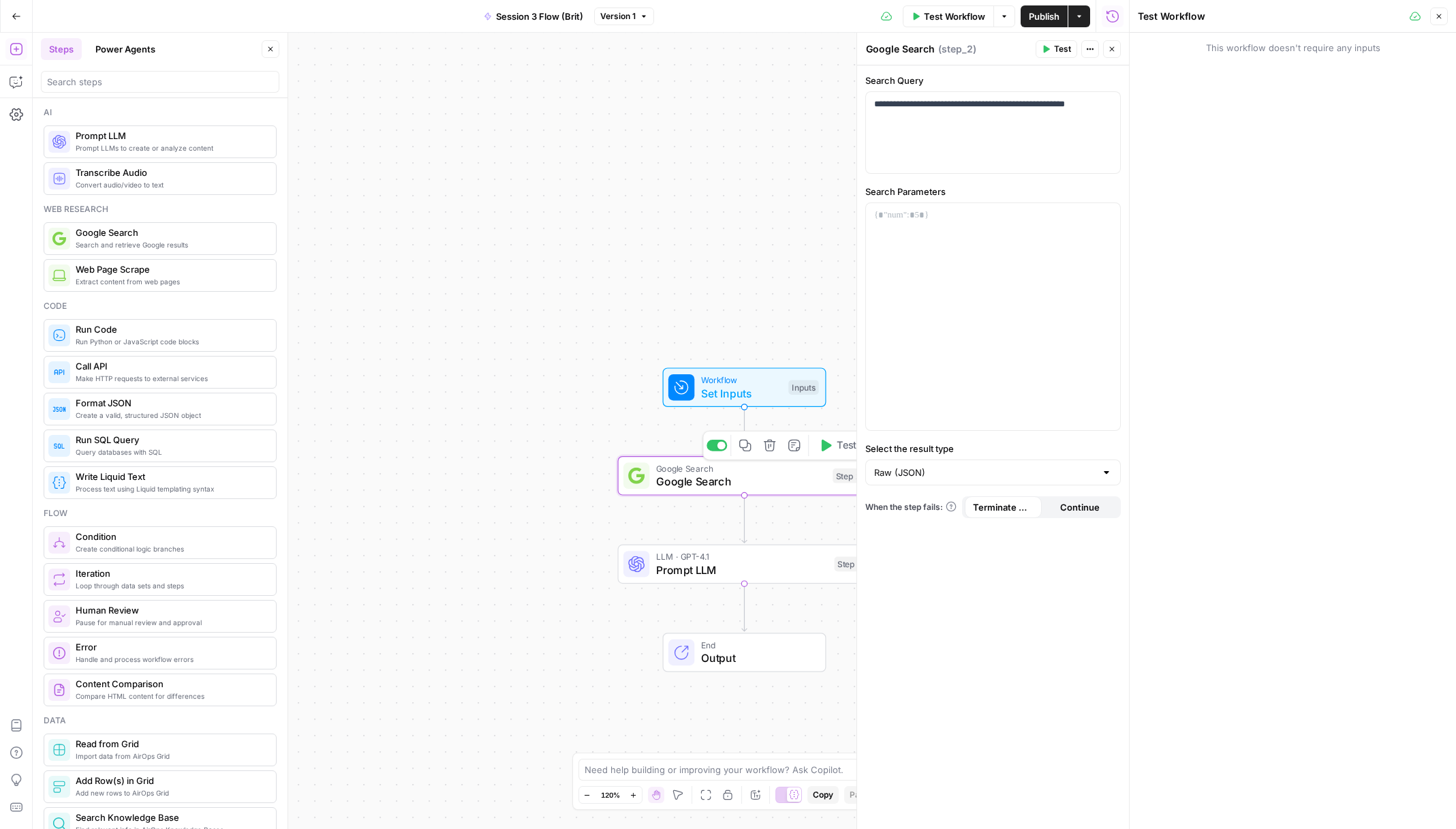
click at [774, 497] on div "Workflow Set Inputs Inputs Google Search Google Search Step 2 Copy step Delete …" at bounding box center [580, 430] width 1096 height 796
click at [767, 574] on span "Prompt LLM" at bounding box center [742, 570] width 172 height 17
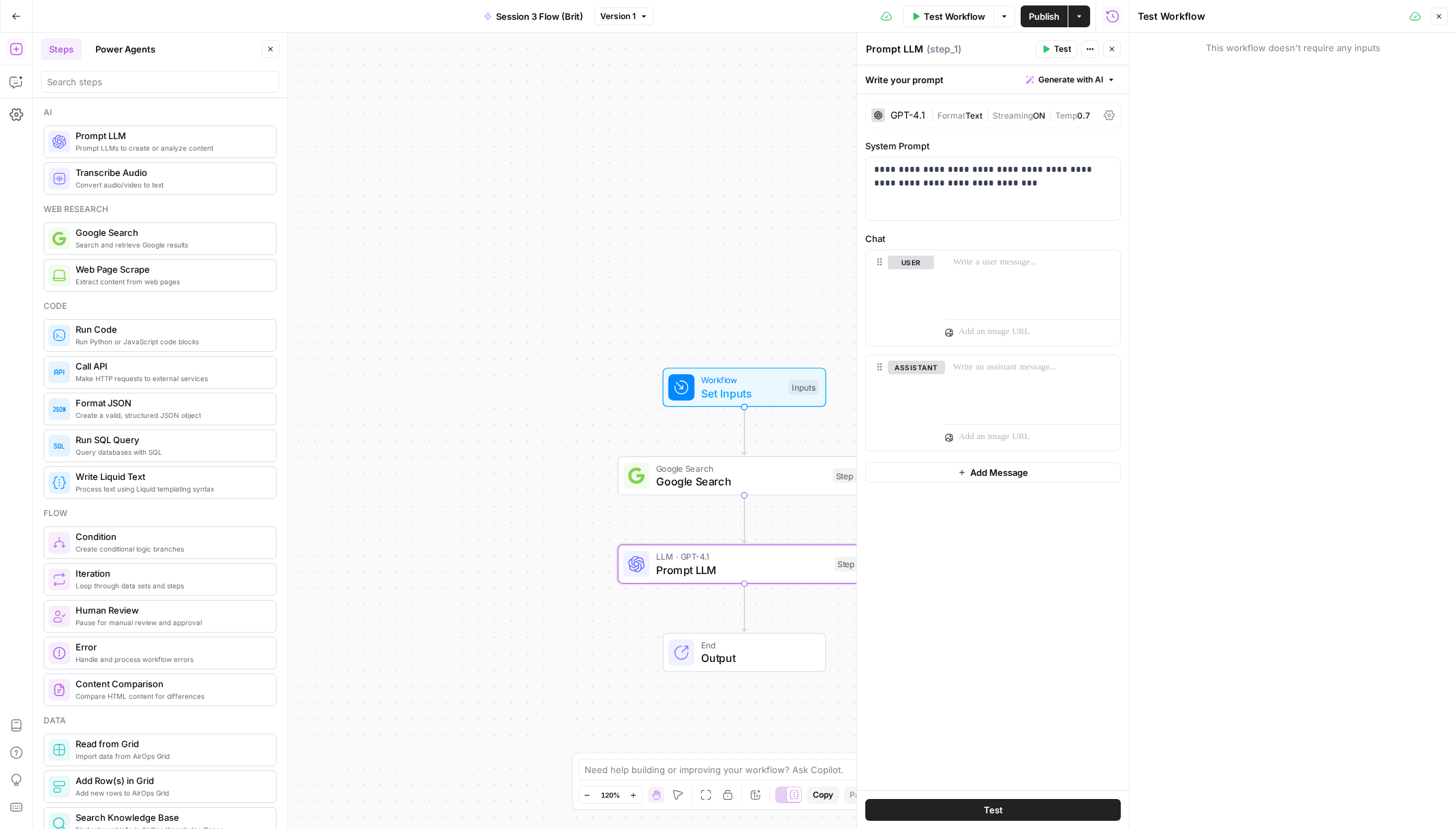
drag, startPoint x: 985, startPoint y: 8, endPoint x: 980, endPoint y: 16, distance: 9.4
click at [982, 12] on button "Test Workflow" at bounding box center [948, 17] width 91 height 22
click at [1231, 74] on button "Test Workflow" at bounding box center [1293, 82] width 310 height 22
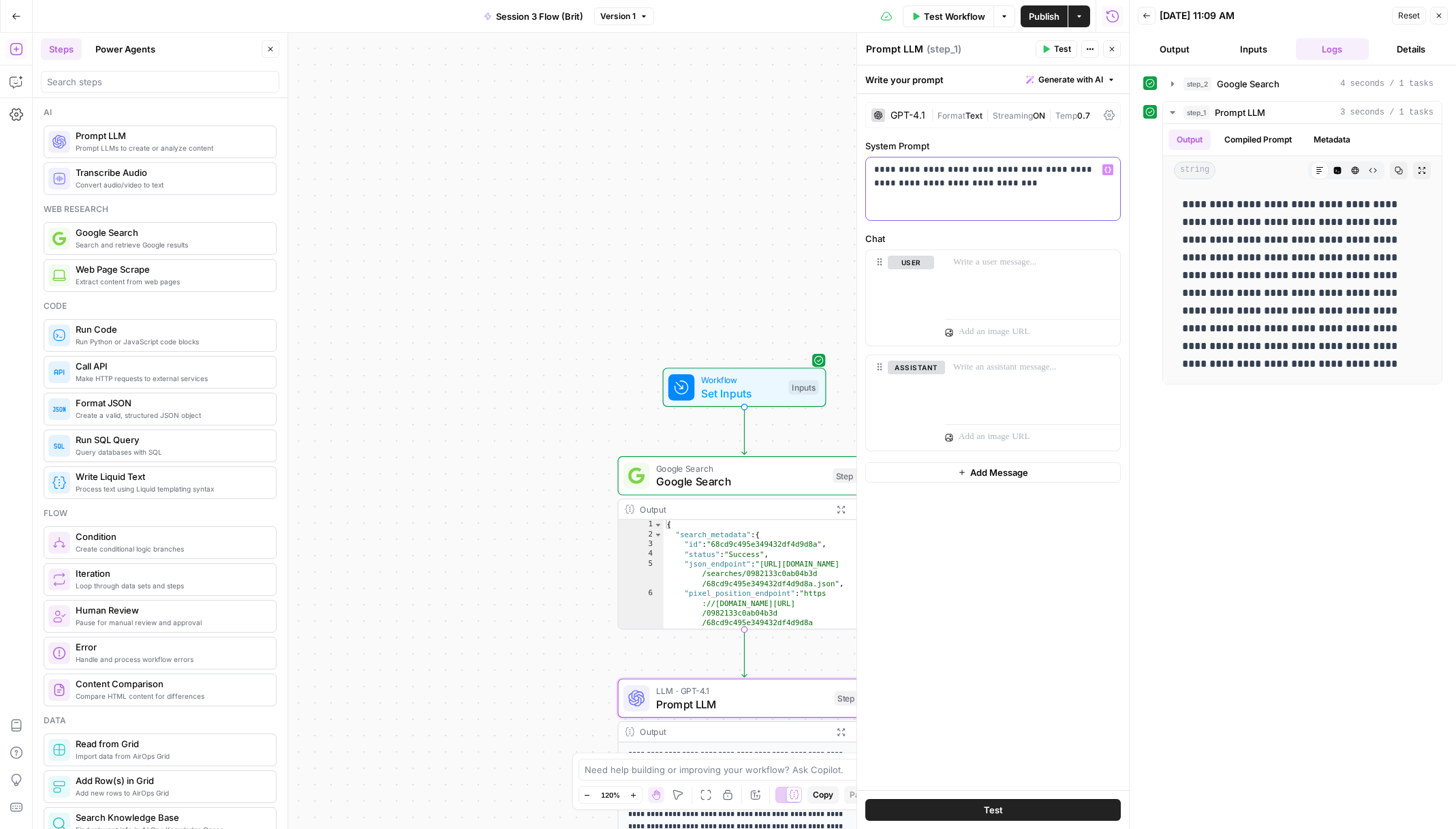
click at [883, 171] on p "**********" at bounding box center [993, 177] width 238 height 27
click at [883, 171] on p "**********" at bounding box center [993, 177] width 238 height 27
click at [939, 20] on span "Test Workflow" at bounding box center [955, 17] width 61 height 13
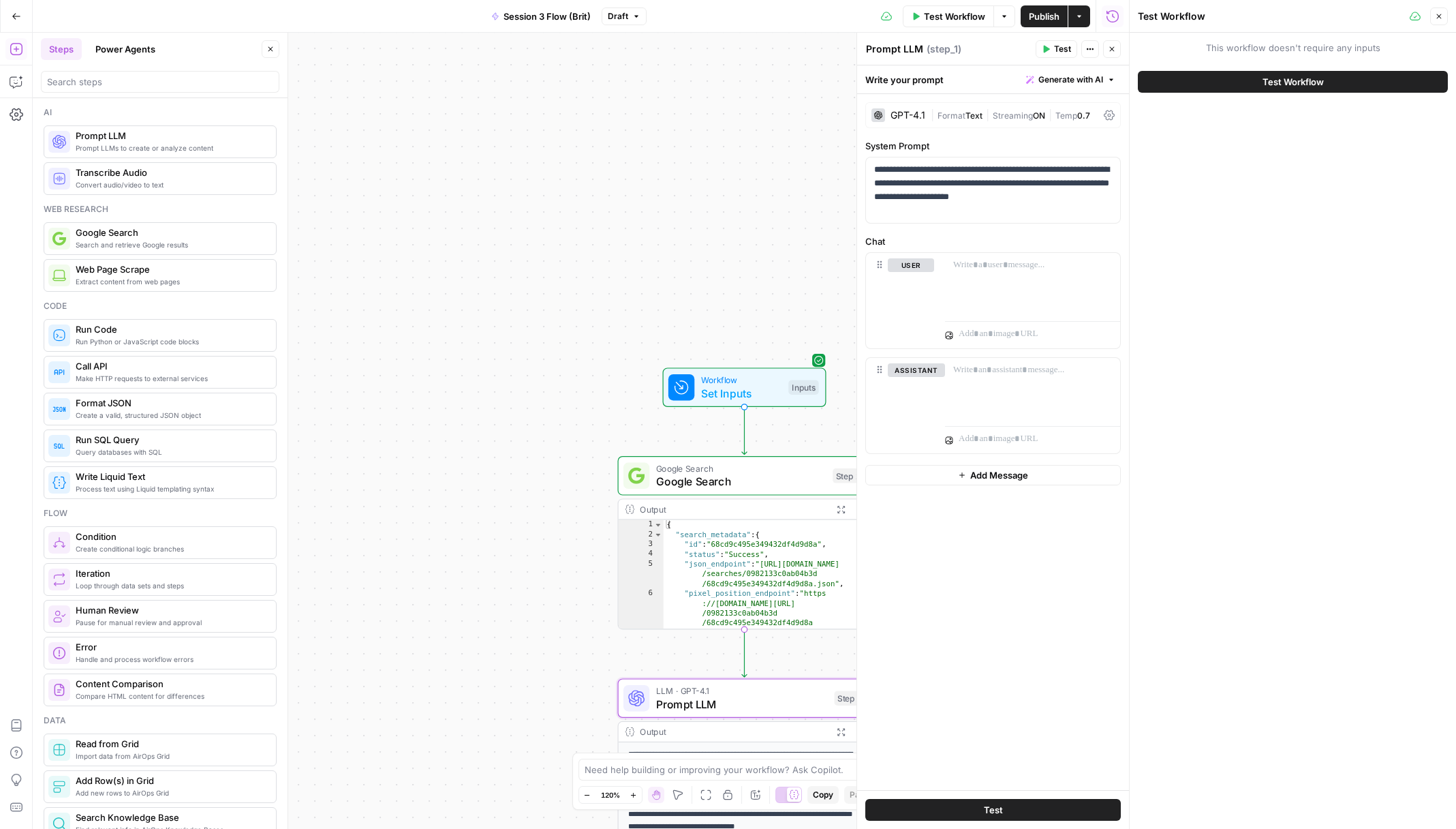
click at [1211, 86] on button "Test Workflow" at bounding box center [1293, 82] width 310 height 22
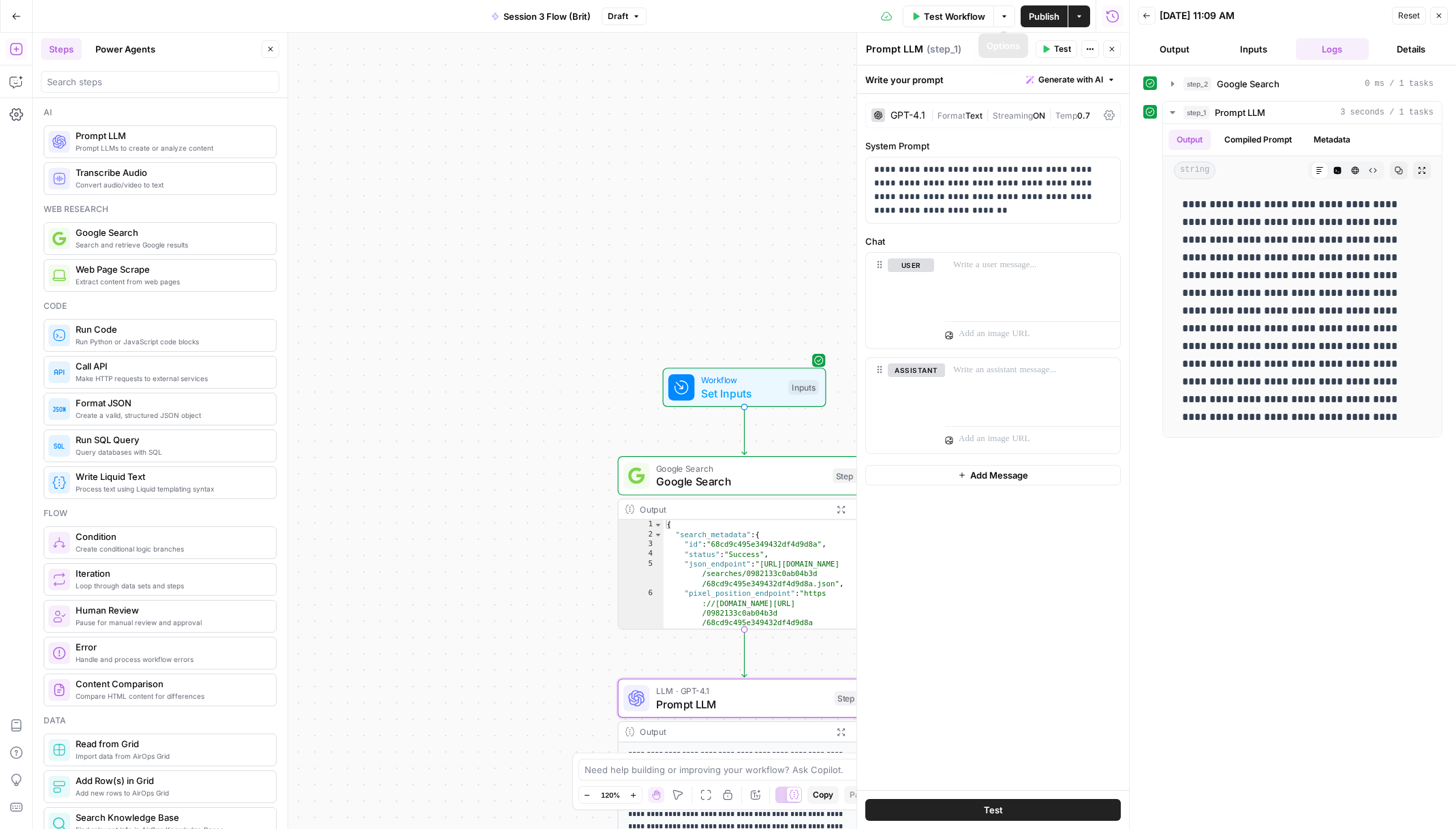
click at [1025, 12] on button "Publish" at bounding box center [1044, 17] width 47 height 22
